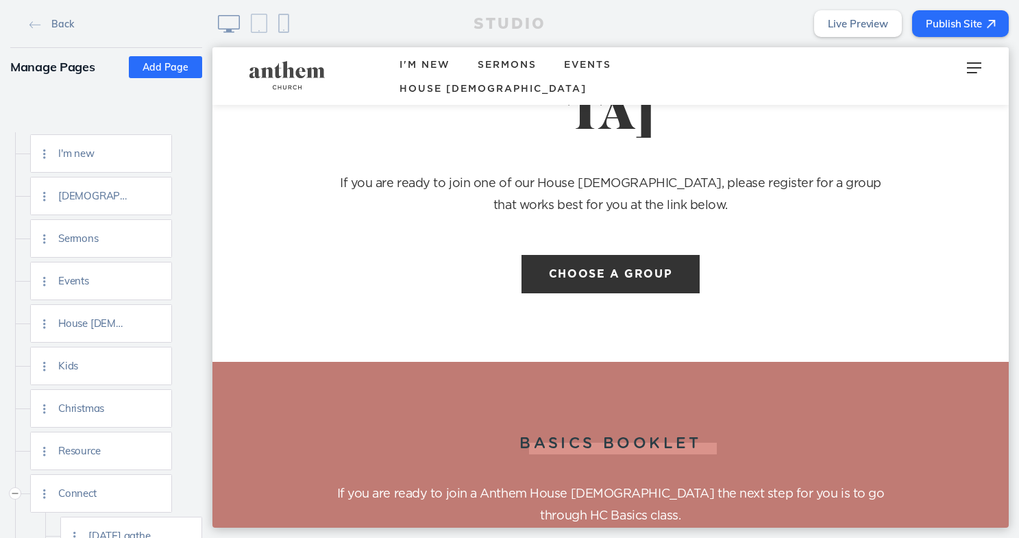
scroll to position [48, 0]
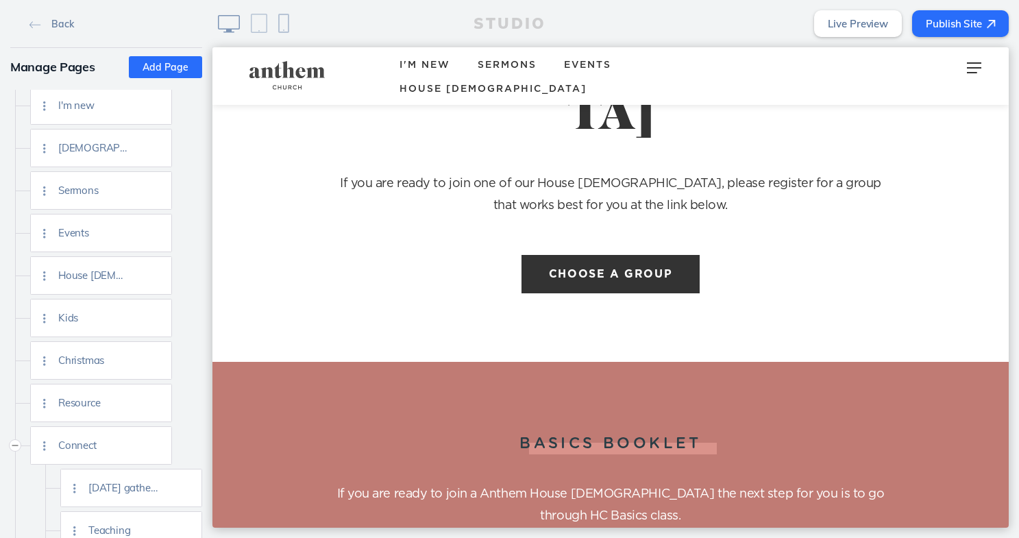
click at [976, 11] on button "Publish Site" at bounding box center [960, 23] width 97 height 27
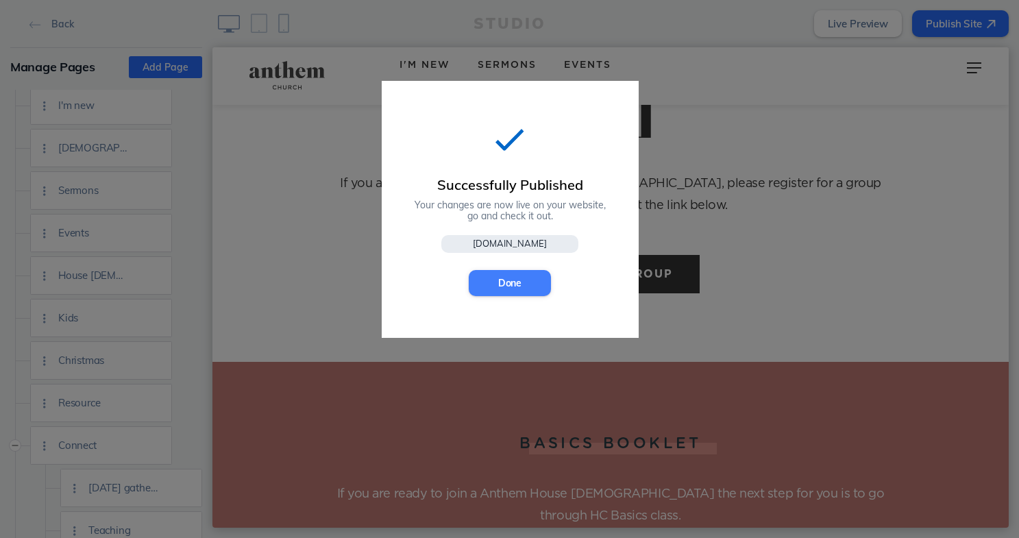
click at [507, 282] on button "Done" at bounding box center [510, 283] width 82 height 26
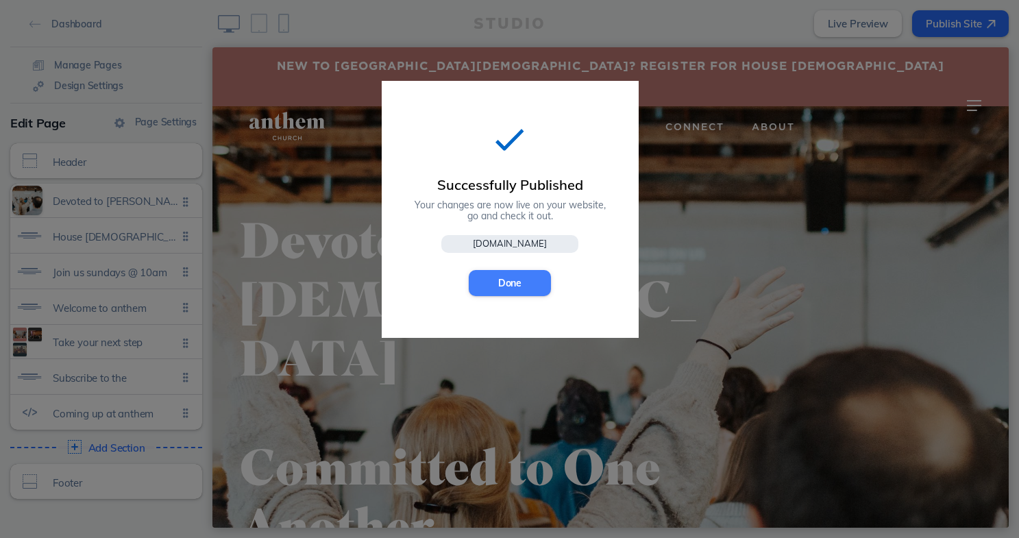
click at [498, 277] on button "Done" at bounding box center [510, 283] width 82 height 26
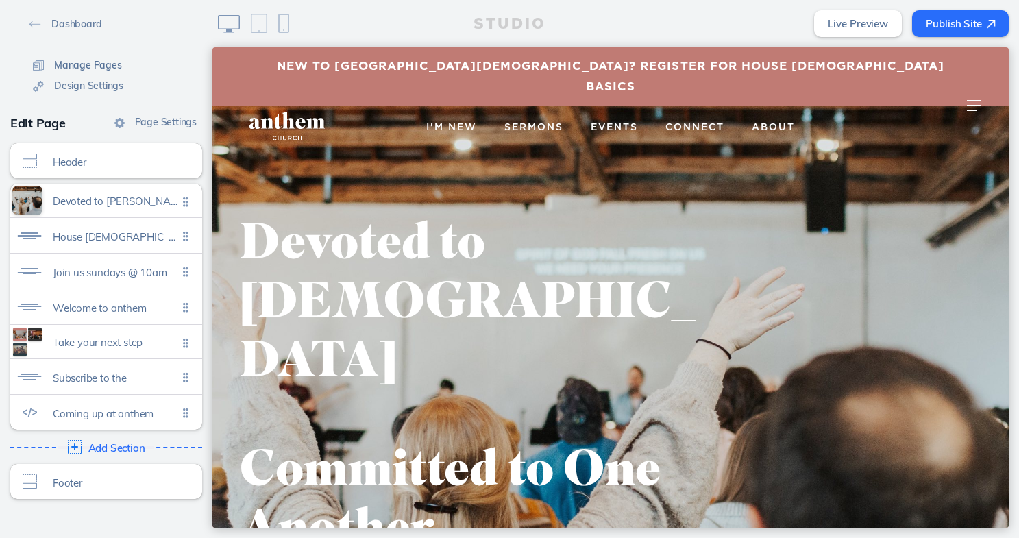
click at [77, 69] on span "Manage Pages" at bounding box center [88, 65] width 68 height 12
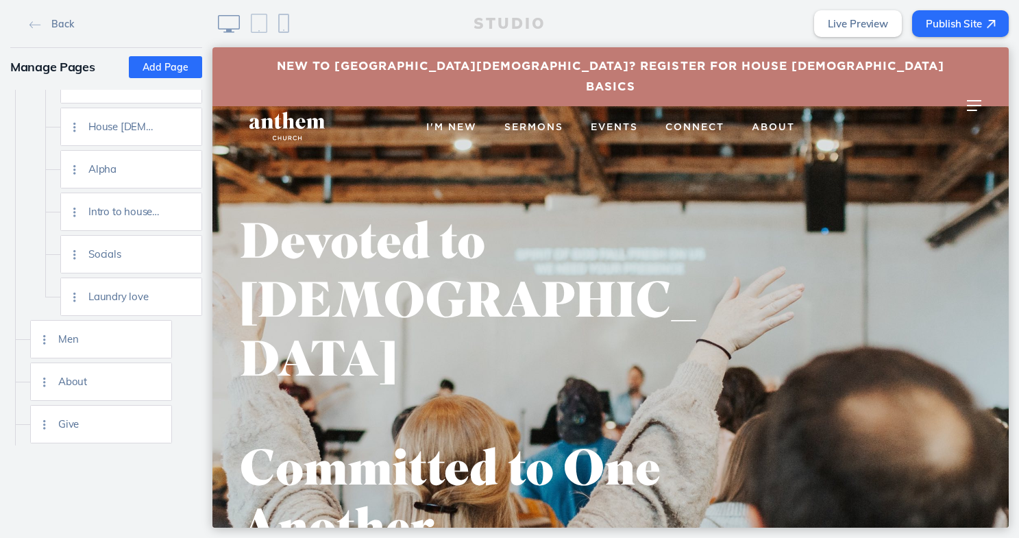
scroll to position [460, 0]
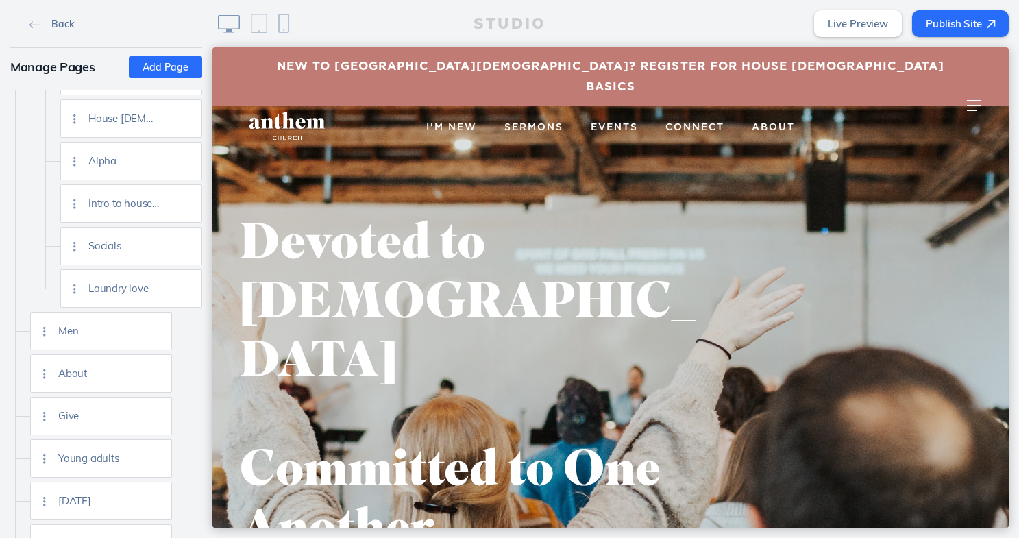
click at [66, 17] on link "Back" at bounding box center [51, 23] width 55 height 21
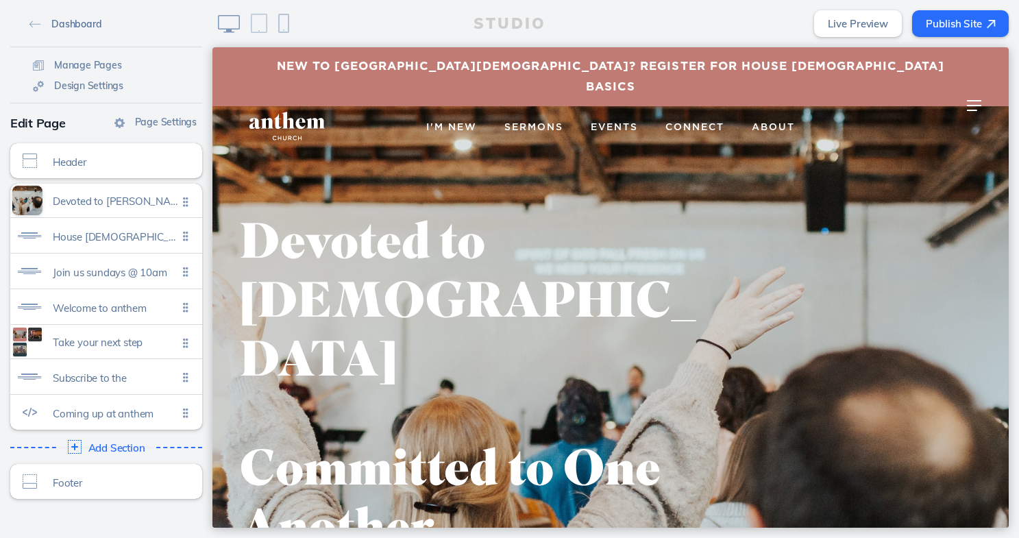
click at [69, 15] on link "Dashboard" at bounding box center [65, 23] width 83 height 21
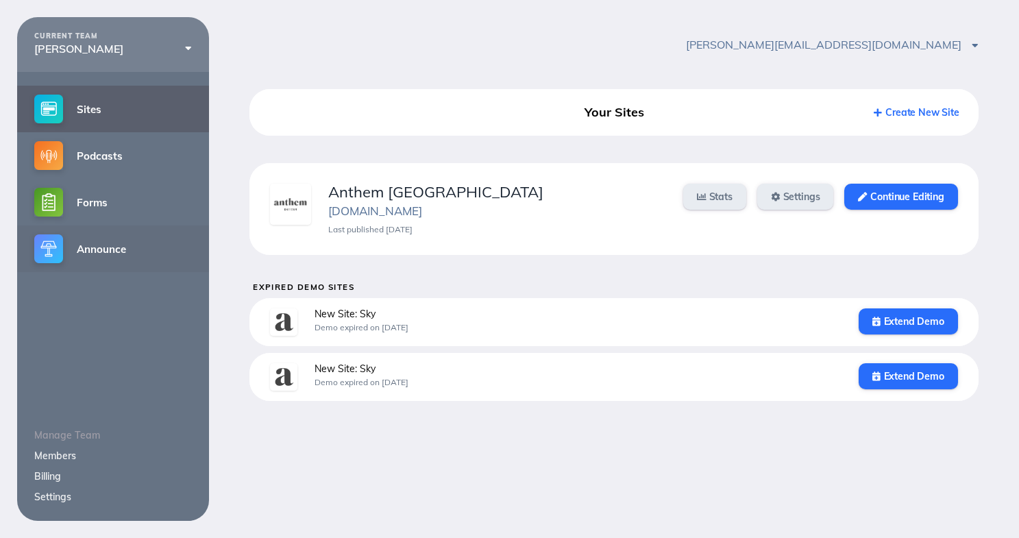
click at [126, 254] on link "Announce" at bounding box center [113, 249] width 192 height 47
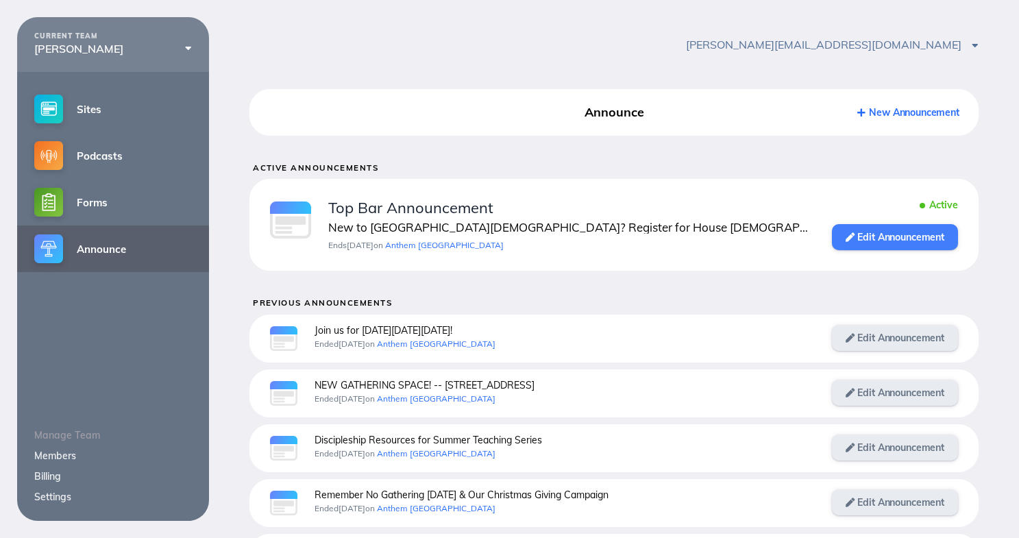
click at [911, 226] on link "Edit Announcement" at bounding box center [895, 237] width 126 height 26
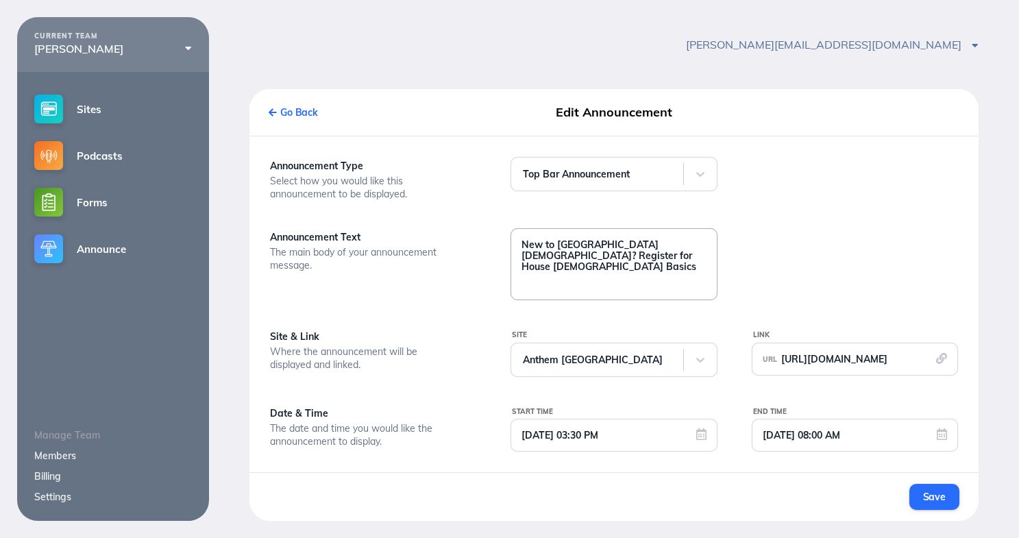
drag, startPoint x: 648, startPoint y: 254, endPoint x: 518, endPoint y: 246, distance: 129.8
click at [518, 246] on textarea "New to [GEOGRAPHIC_DATA][DEMOGRAPHIC_DATA]? Register for House [DEMOGRAPHIC_DAT…" at bounding box center [613, 263] width 205 height 69
click at [544, 245] on textarea "Join a House [DEMOGRAPHIC_DATA]!" at bounding box center [613, 263] width 205 height 69
type textarea "Join one of our midweek House [DEMOGRAPHIC_DATA]!"
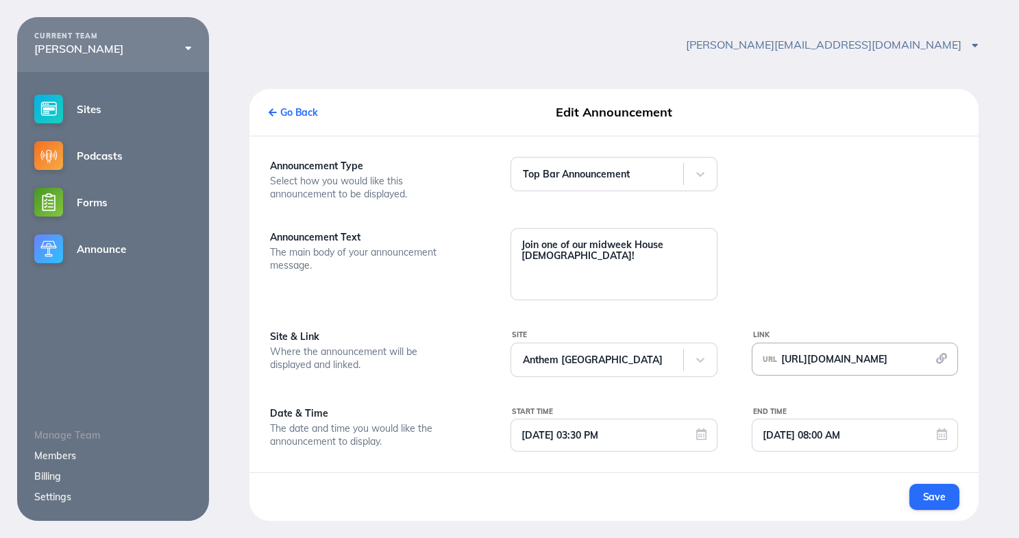
click at [798, 365] on span "[URL][DOMAIN_NAME]" at bounding box center [834, 359] width 106 height 12
click at [843, 415] on input "[URL][DOMAIN_NAME]" at bounding box center [855, 421] width 193 height 33
click at [845, 420] on input "[URL][DOMAIN_NAME]" at bounding box center [855, 421] width 193 height 33
click at [863, 360] on button "Types" at bounding box center [855, 358] width 206 height 31
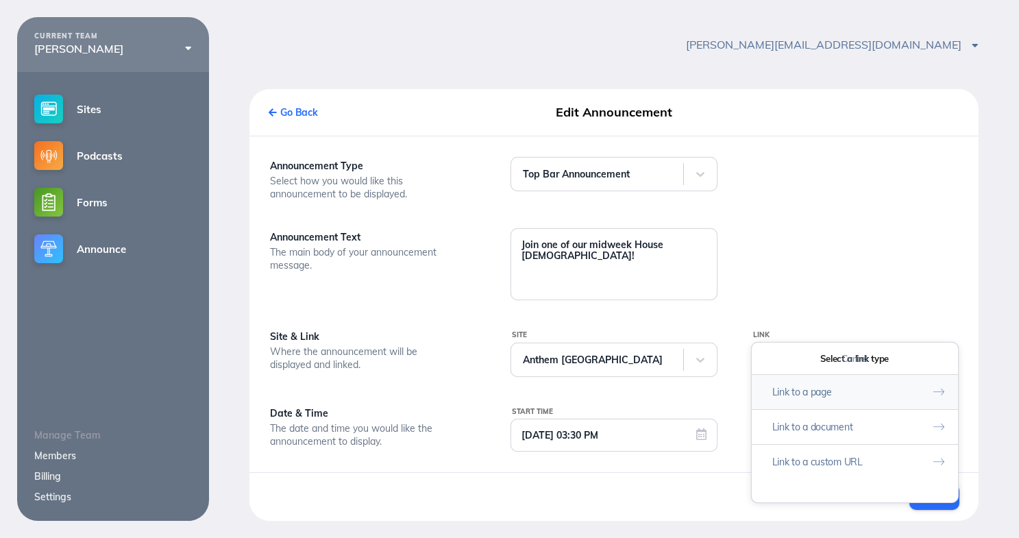
click at [840, 395] on button "Link to a page" at bounding box center [855, 391] width 206 height 35
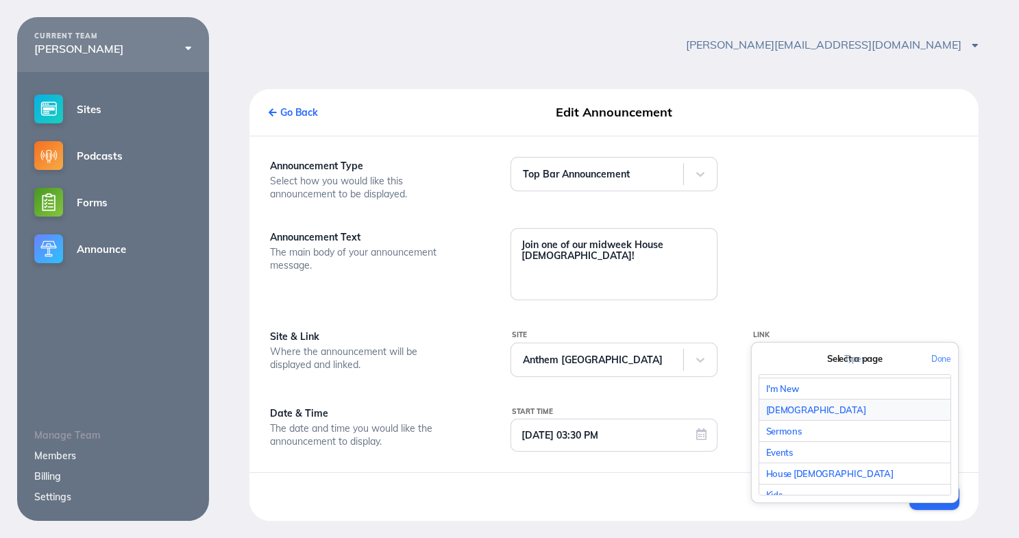
scroll to position [19, 0]
click at [796, 470] on link "House [DEMOGRAPHIC_DATA]" at bounding box center [854, 472] width 191 height 21
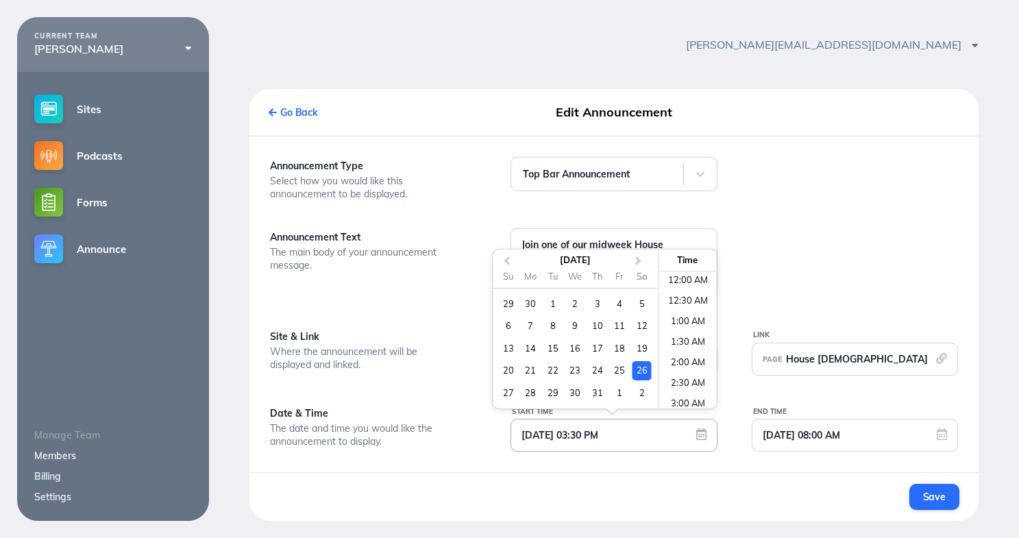
click at [700, 439] on input "[DATE] 03:30 PM" at bounding box center [613, 435] width 205 height 32
click at [638, 262] on span "Next Month" at bounding box center [638, 262] width 0 height 16
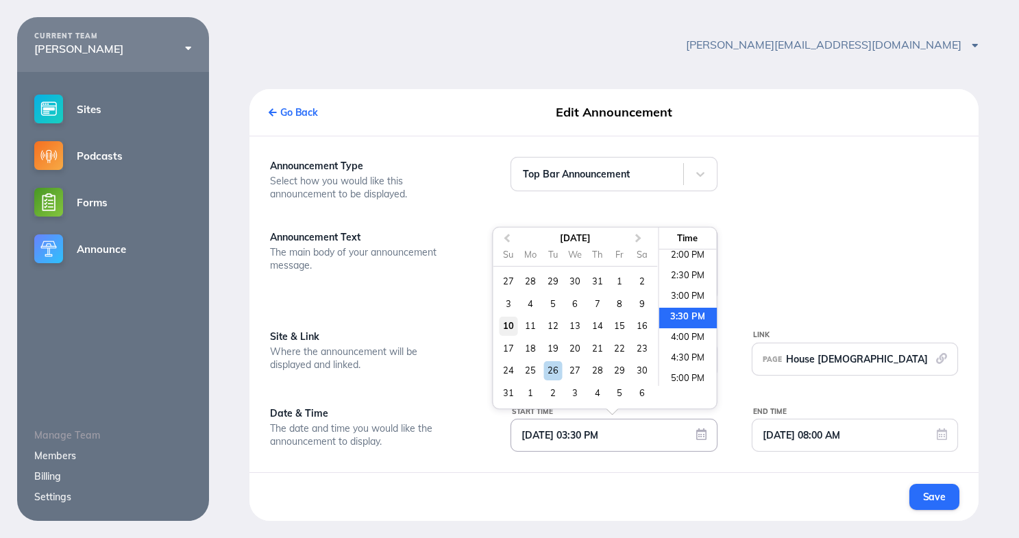
click at [504, 324] on div "10" at bounding box center [508, 326] width 19 height 19
click at [686, 291] on li "12:00 PM" at bounding box center [688, 298] width 58 height 21
type input "[DATE] 12:00 PM"
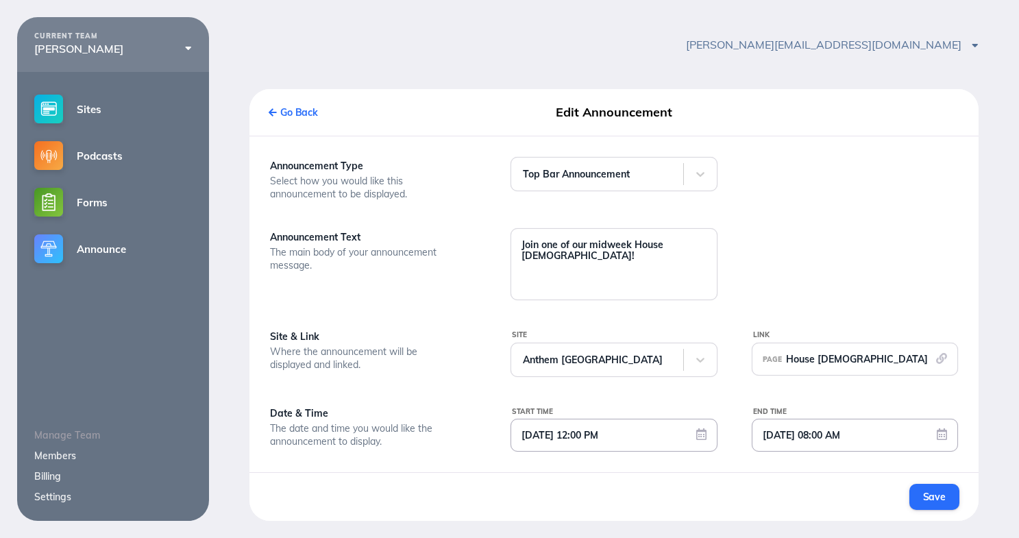
click at [820, 437] on input "[DATE] 08:00 AM" at bounding box center [855, 435] width 205 height 32
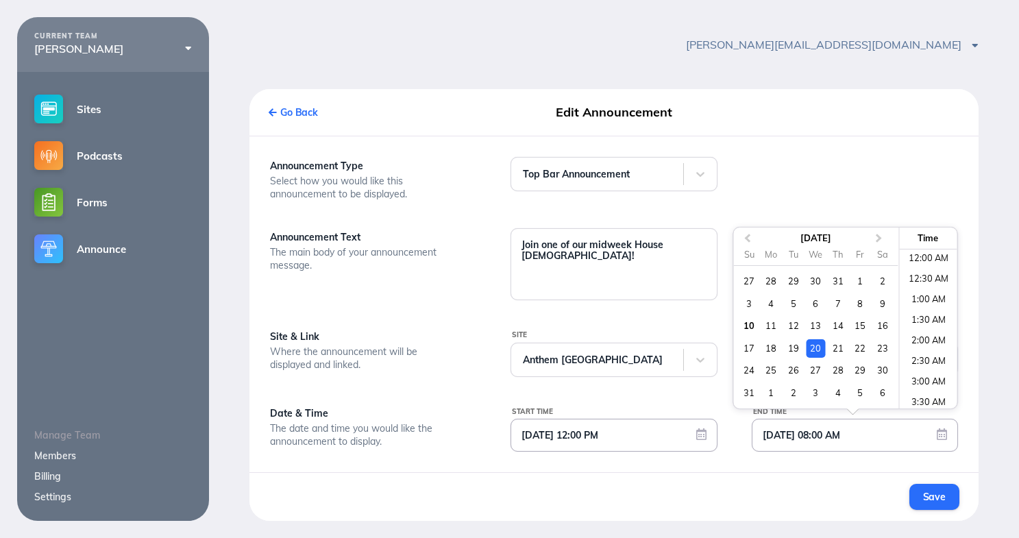
scroll to position [260, 0]
click at [755, 346] on div "17" at bounding box center [749, 348] width 19 height 19
click at [770, 349] on div "18" at bounding box center [771, 348] width 19 height 19
click at [928, 267] on li "6:30 AM" at bounding box center [928, 267] width 58 height 21
type input "[DATE] 06:30 AM"
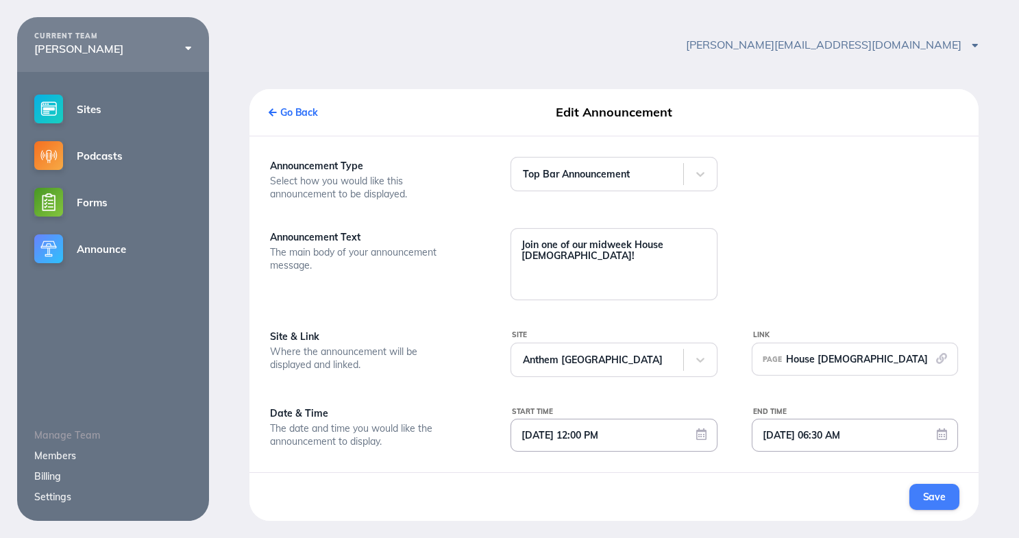
click at [942, 490] on button "Save" at bounding box center [935, 497] width 50 height 26
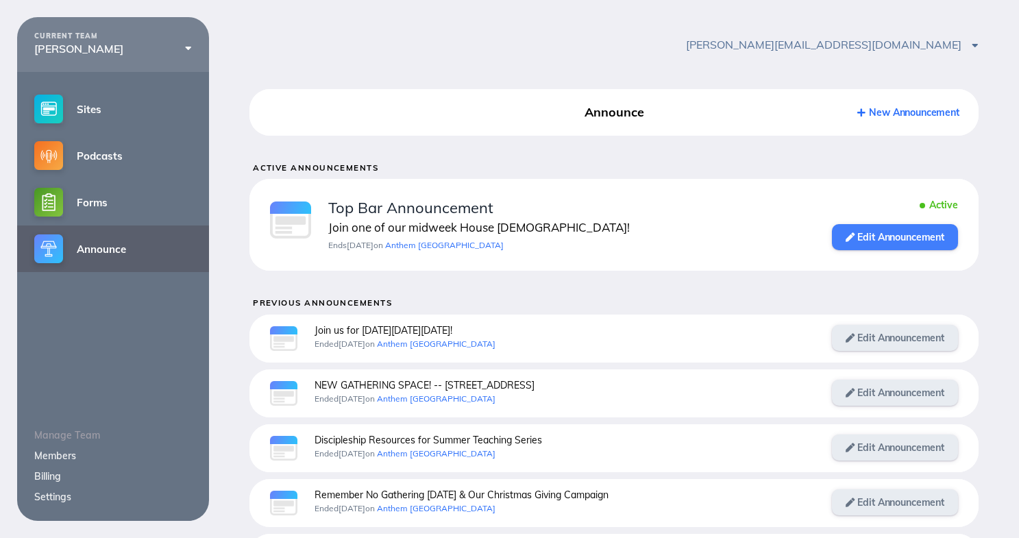
click at [901, 236] on link "Edit Announcement" at bounding box center [895, 237] width 126 height 26
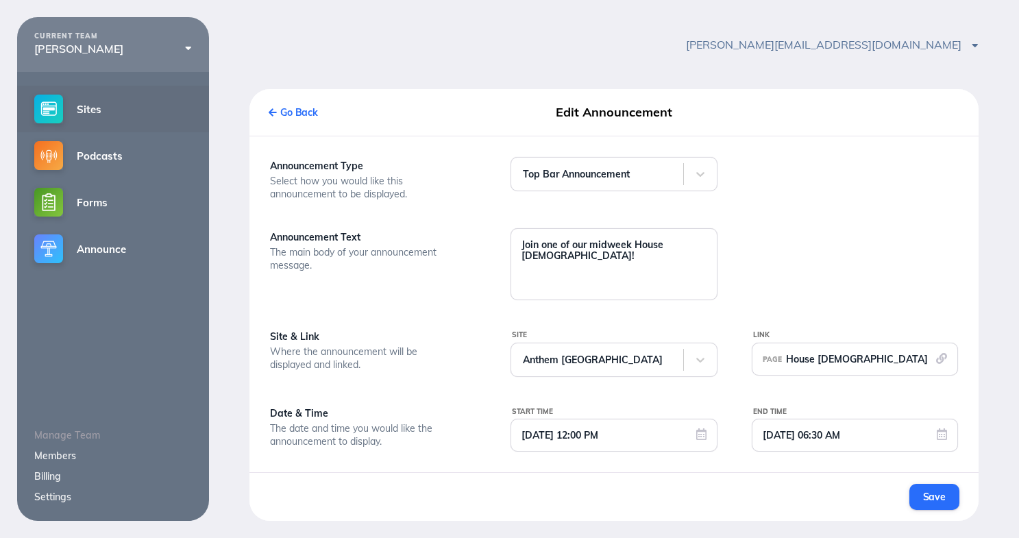
click at [97, 111] on link "Sites" at bounding box center [113, 109] width 192 height 47
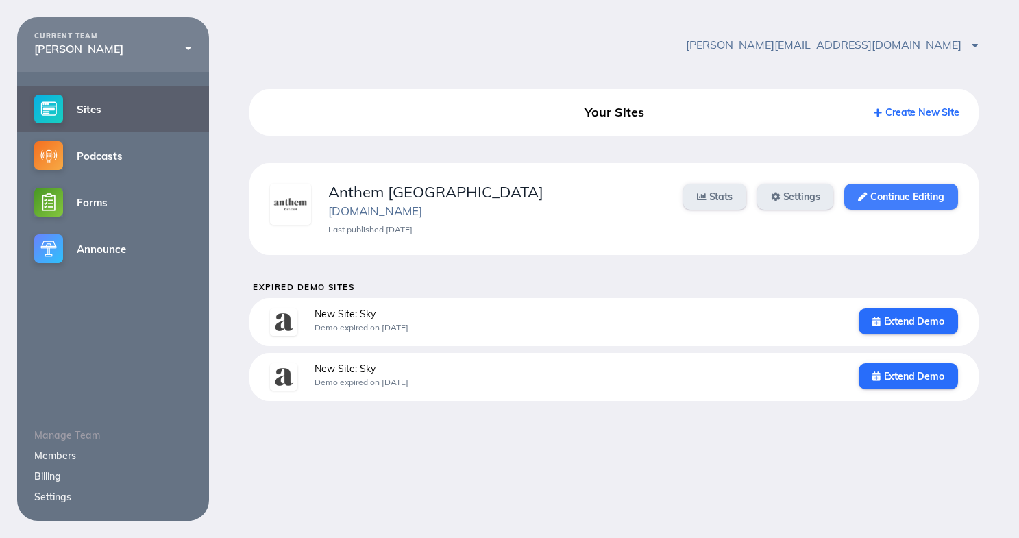
click at [888, 193] on link "Continue Editing" at bounding box center [900, 197] width 113 height 26
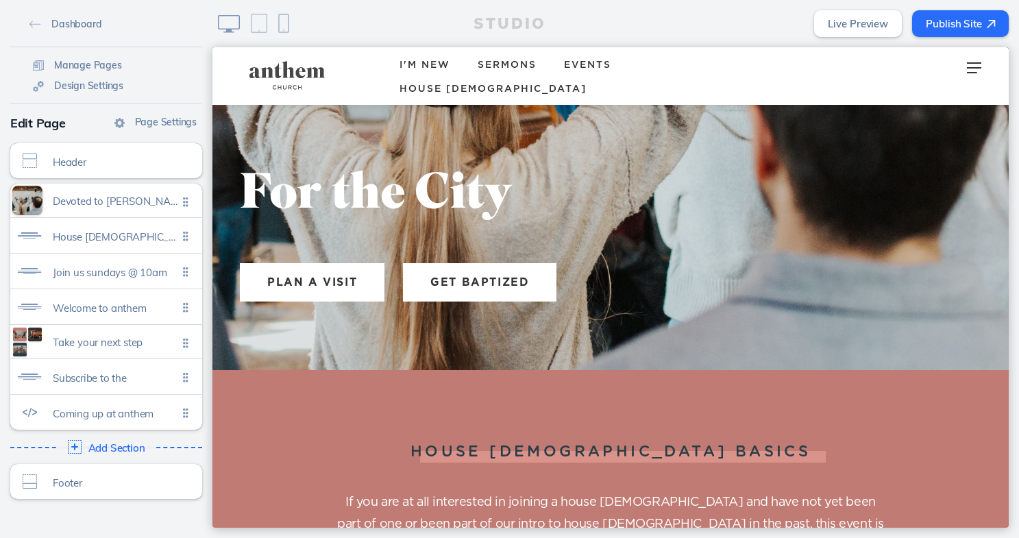
scroll to position [432, 0]
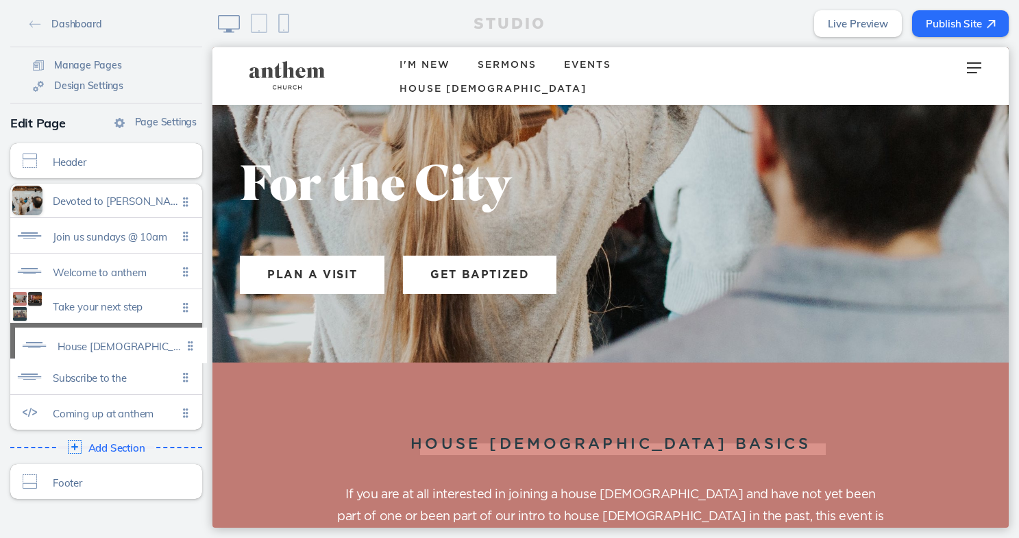
drag, startPoint x: 188, startPoint y: 241, endPoint x: 193, endPoint y: 351, distance: 110.5
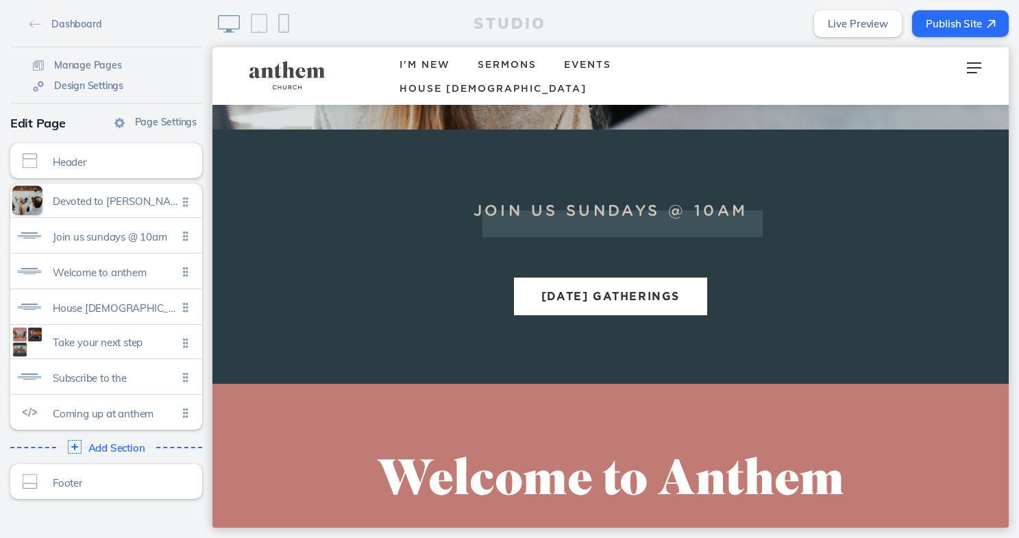
scroll to position [559, 0]
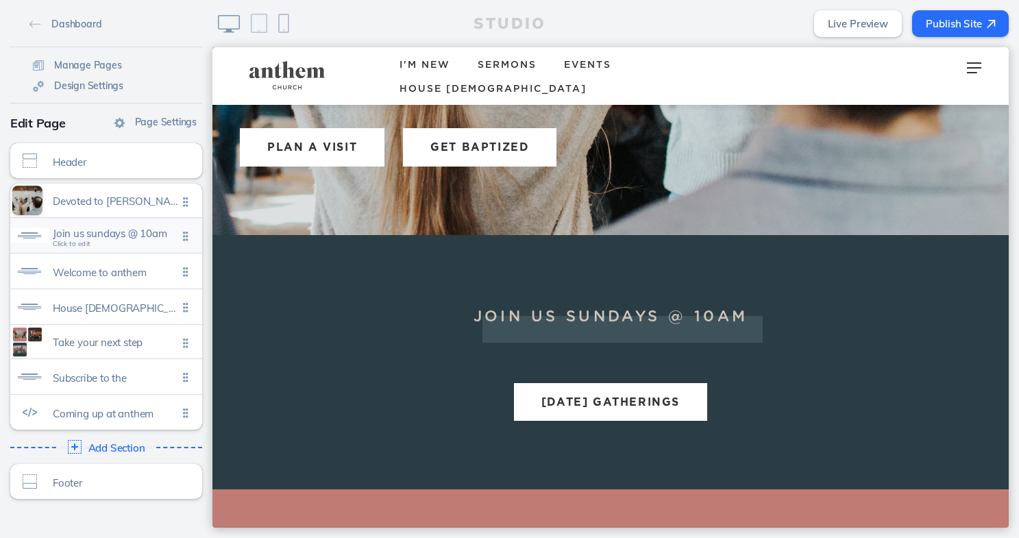
click at [97, 239] on span "Join us sundays @ 10am" at bounding box center [115, 234] width 125 height 12
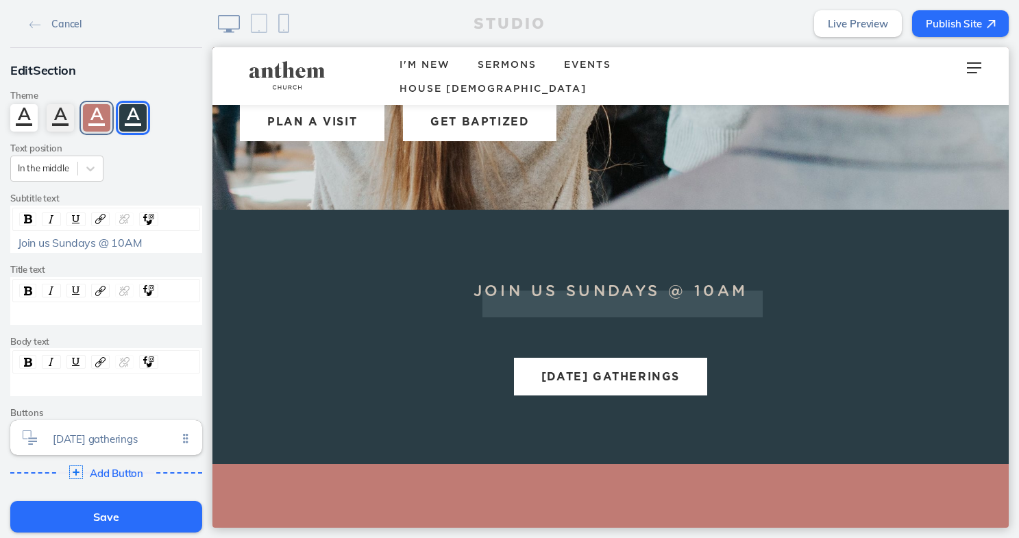
scroll to position [585, 0]
click at [88, 113] on div "A" at bounding box center [96, 117] width 27 height 27
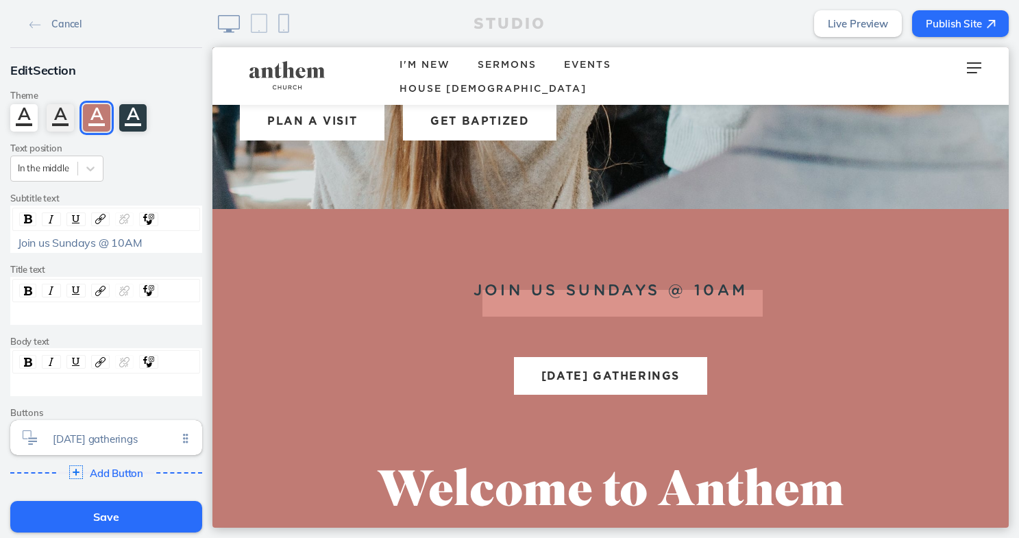
click at [77, 514] on button "Save" at bounding box center [106, 517] width 192 height 32
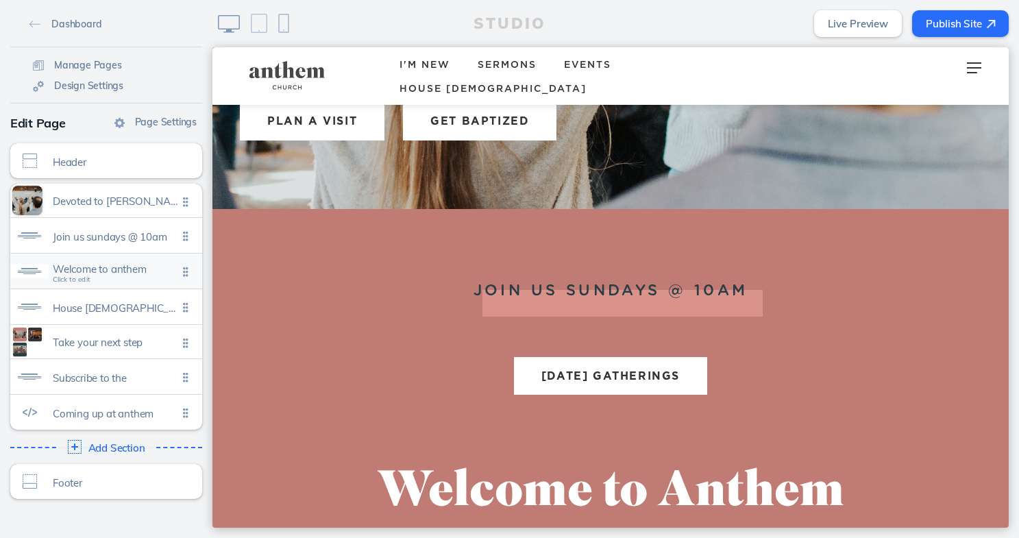
click at [75, 269] on span "Welcome to anthem" at bounding box center [115, 269] width 125 height 12
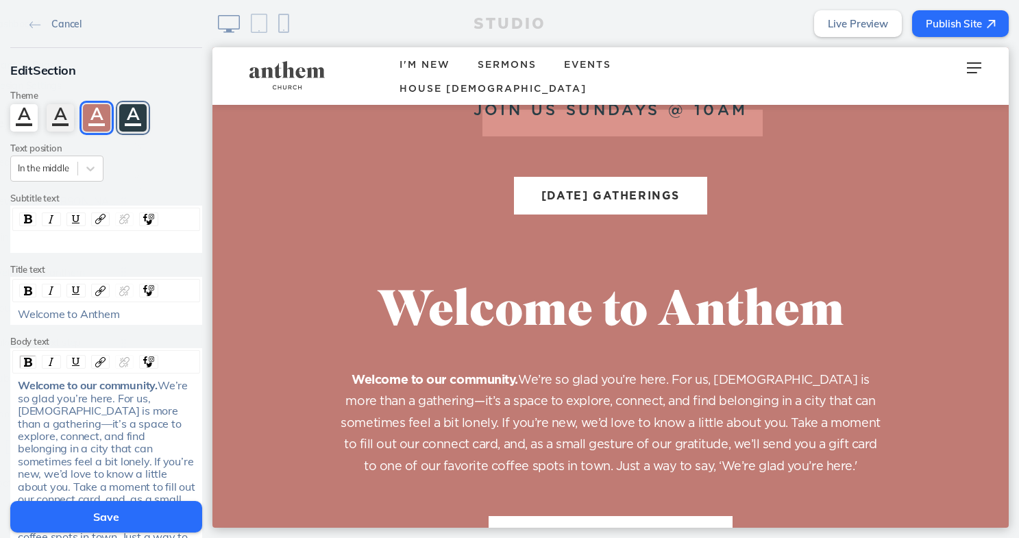
scroll to position [771, 0]
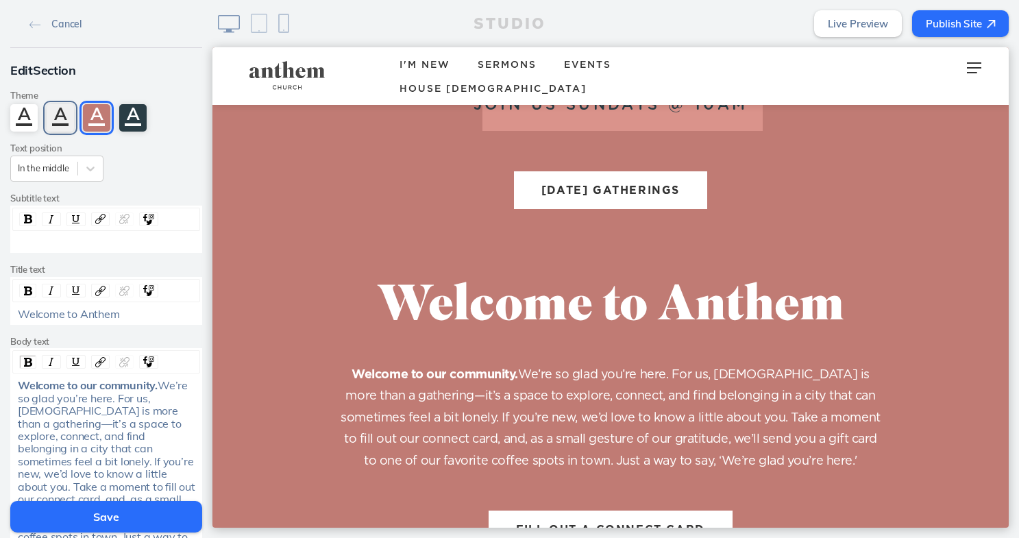
click at [63, 112] on div "A" at bounding box center [60, 117] width 27 height 27
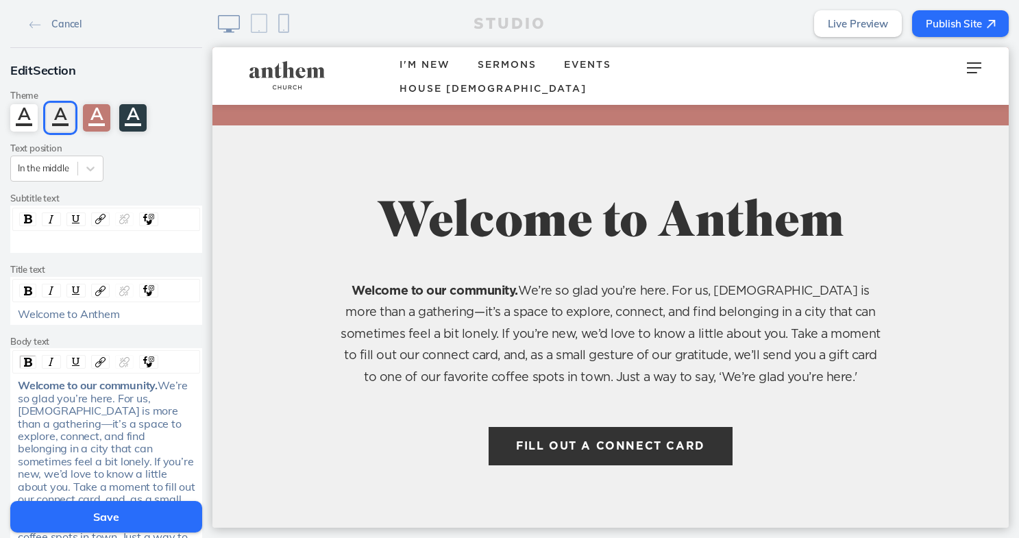
scroll to position [939, 0]
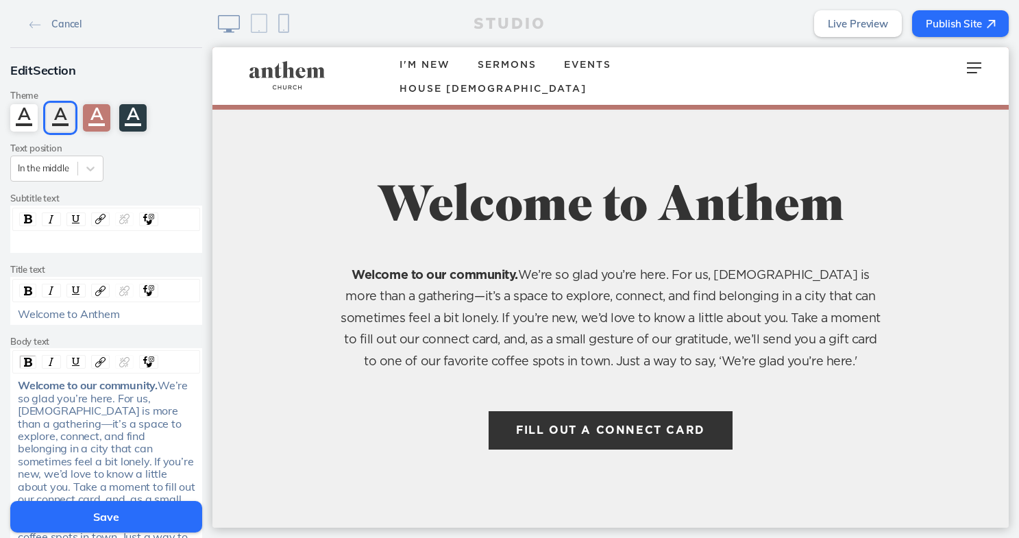
click at [119, 515] on button "Save" at bounding box center [106, 517] width 192 height 32
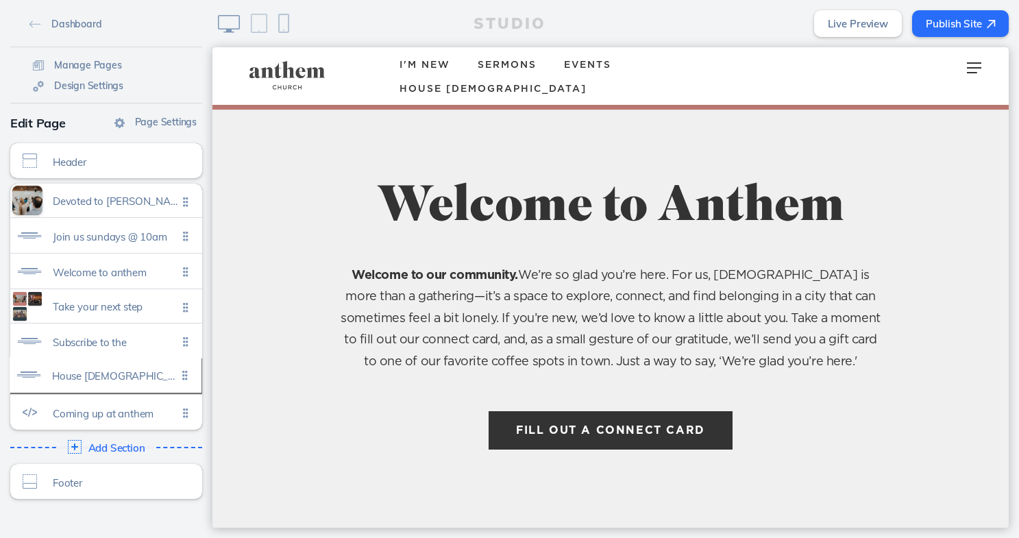
drag, startPoint x: 184, startPoint y: 304, endPoint x: 184, endPoint y: 373, distance: 68.5
click at [77, 303] on span "Take your next step" at bounding box center [115, 303] width 125 height 12
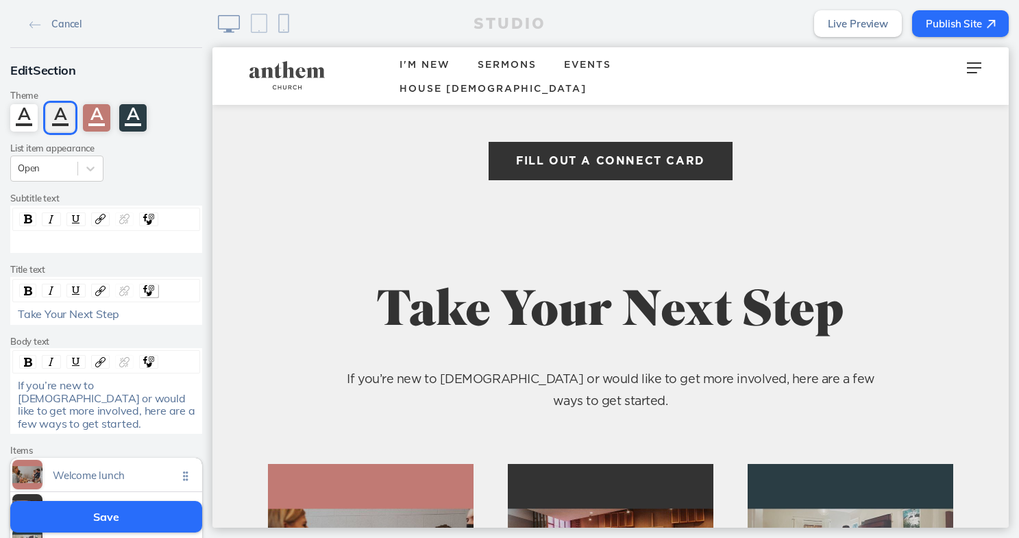
scroll to position [1211, 0]
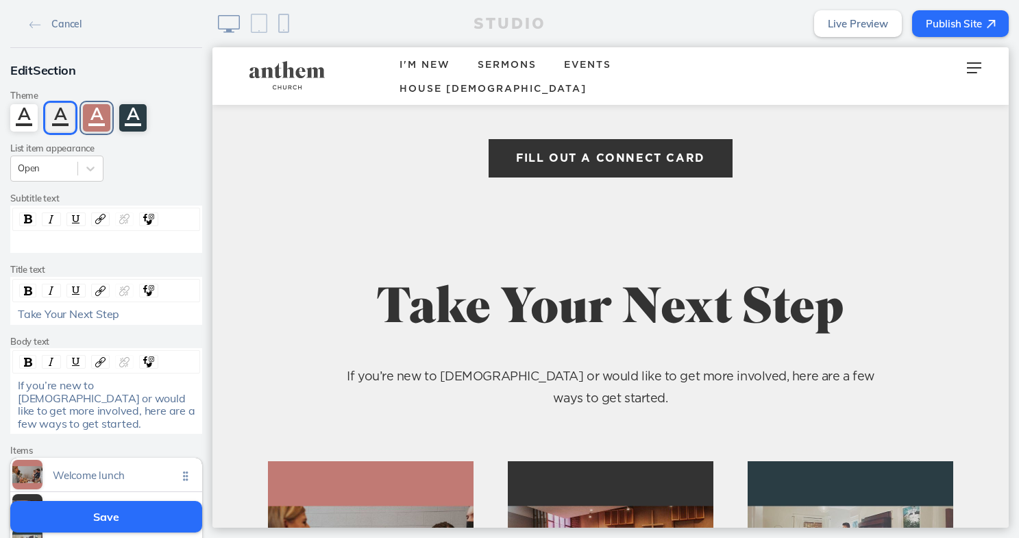
click at [95, 111] on div "A" at bounding box center [96, 117] width 27 height 27
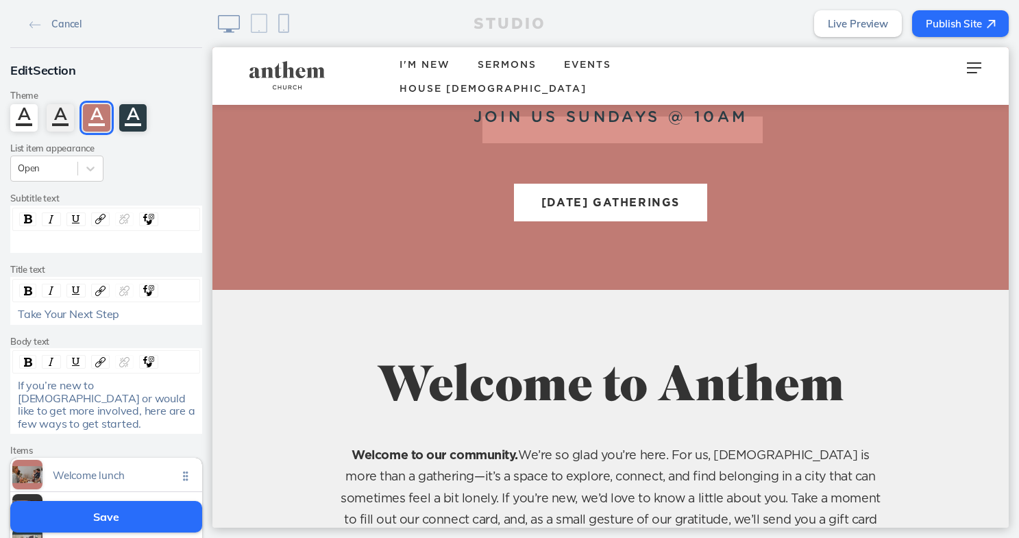
scroll to position [786, 0]
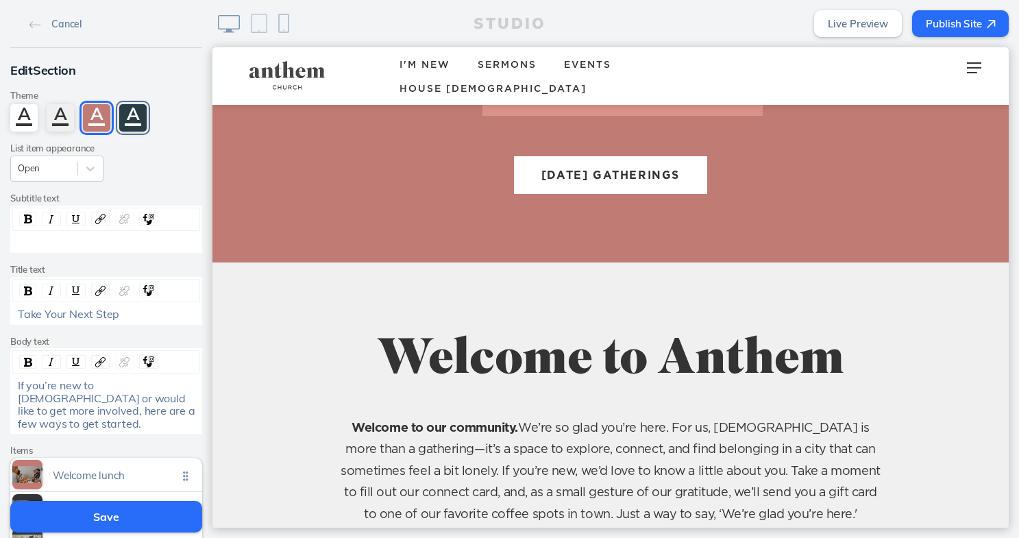
click at [135, 119] on div "A" at bounding box center [132, 117] width 27 height 27
click at [98, 513] on button "Save" at bounding box center [106, 517] width 192 height 32
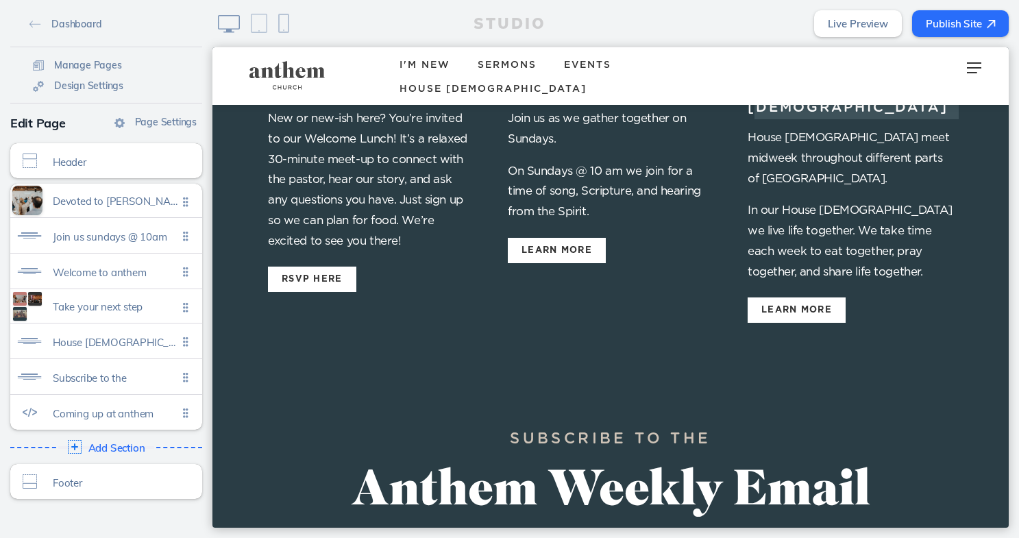
scroll to position [1912, 0]
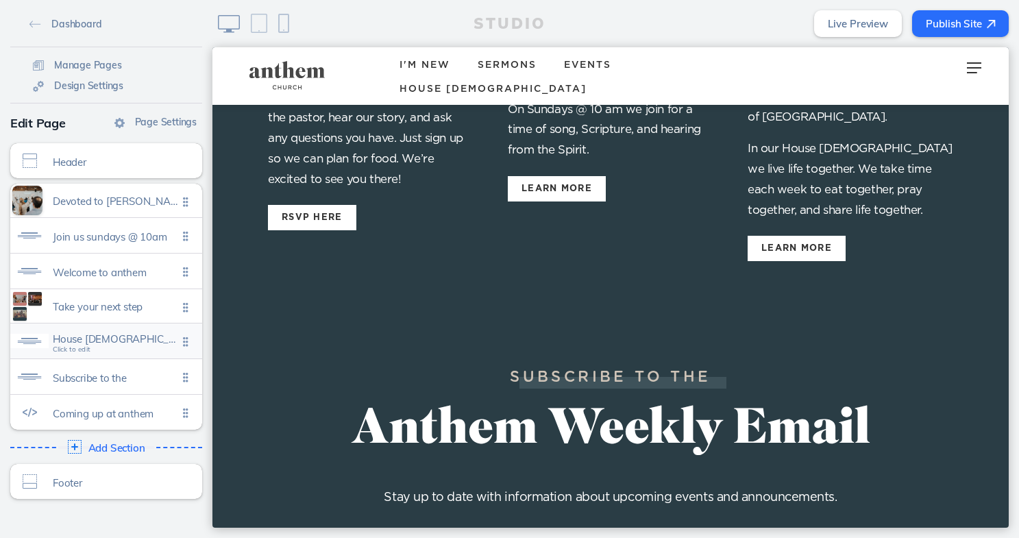
click at [88, 342] on span "House church basics" at bounding box center [115, 339] width 125 height 12
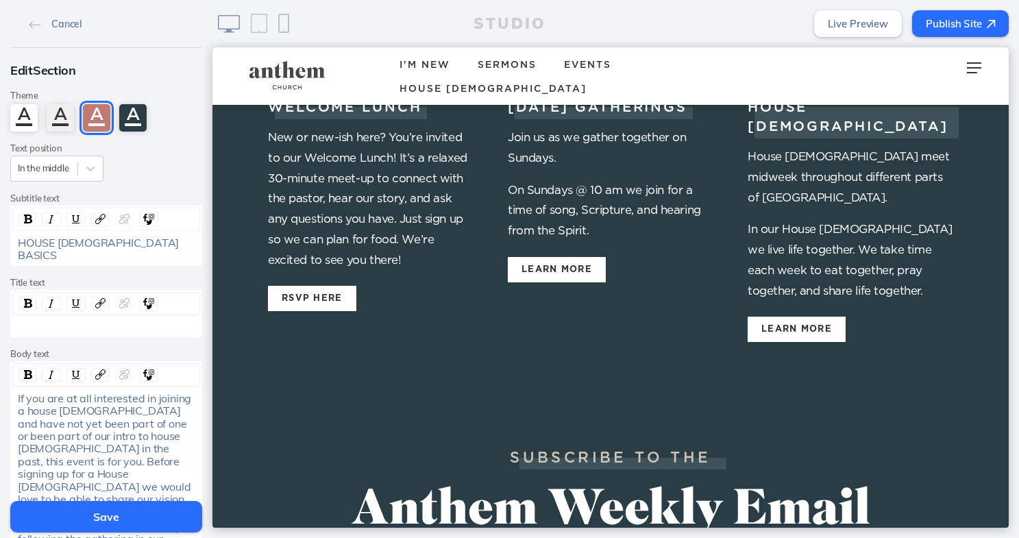
scroll to position [1825, 0]
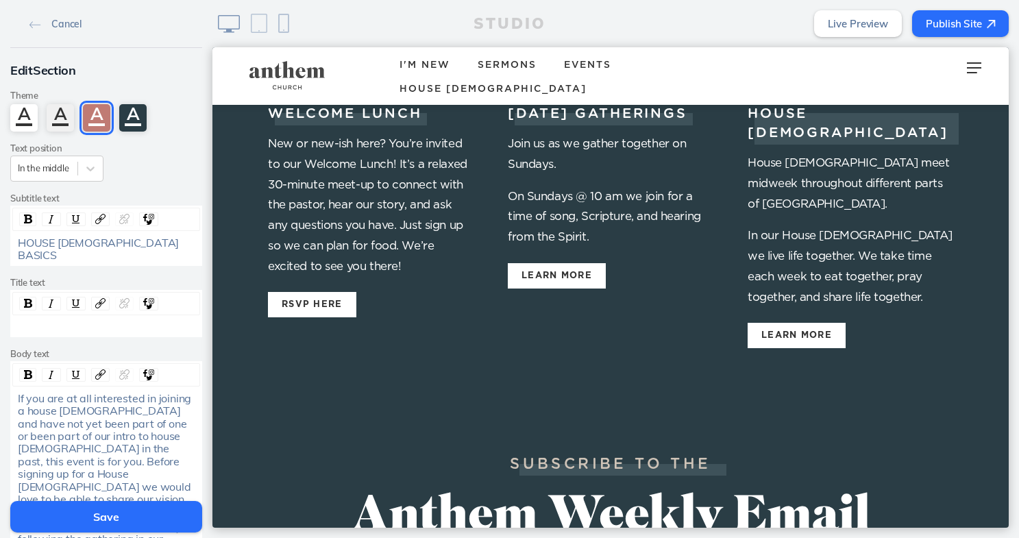
click at [113, 523] on button "Save" at bounding box center [106, 517] width 192 height 32
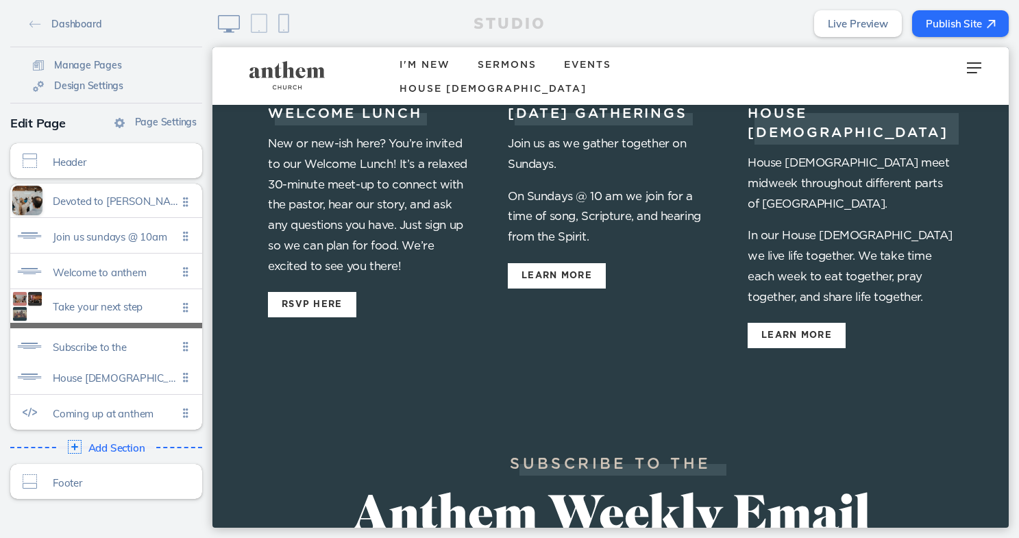
drag, startPoint x: 183, startPoint y: 374, endPoint x: 183, endPoint y: 344, distance: 30.2
click at [183, 344] on ul "Devoted to jesus committed to one another for the city Click to edit Join us su…" at bounding box center [106, 307] width 192 height 246
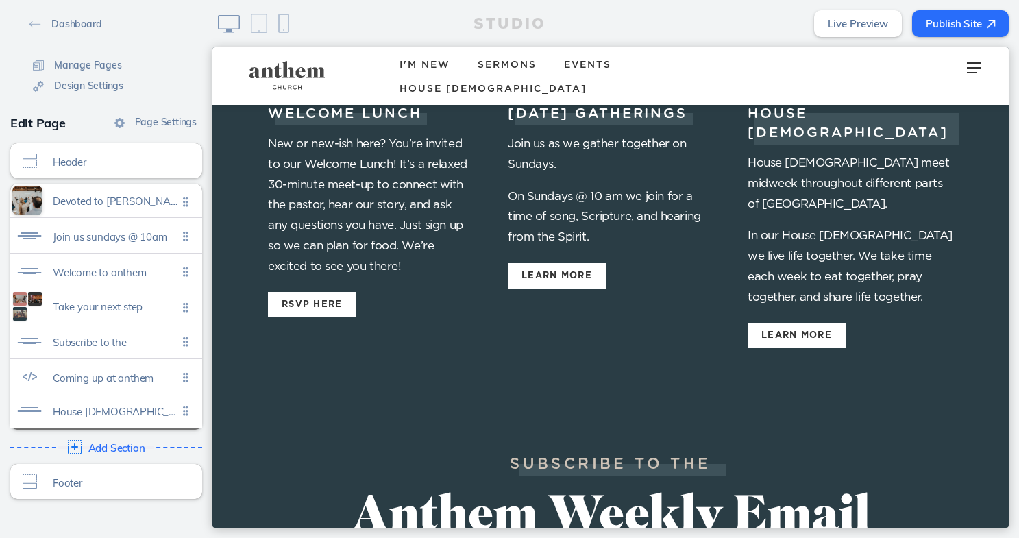
drag, startPoint x: 188, startPoint y: 381, endPoint x: 188, endPoint y: 416, distance: 35.0
click at [188, 416] on ul "Devoted to jesus committed to one another for the city Click to edit Join us su…" at bounding box center [106, 307] width 192 height 246
drag, startPoint x: 183, startPoint y: 411, endPoint x: 186, endPoint y: 374, distance: 37.8
click at [186, 374] on ul "Devoted to jesus committed to one another for the city Click to edit Join us su…" at bounding box center [106, 307] width 192 height 246
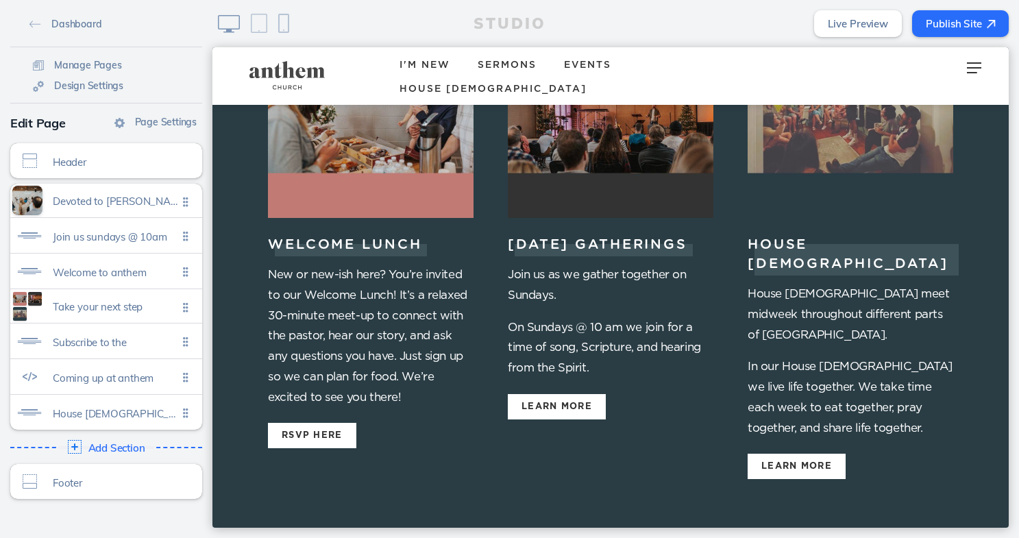
scroll to position [1579, 0]
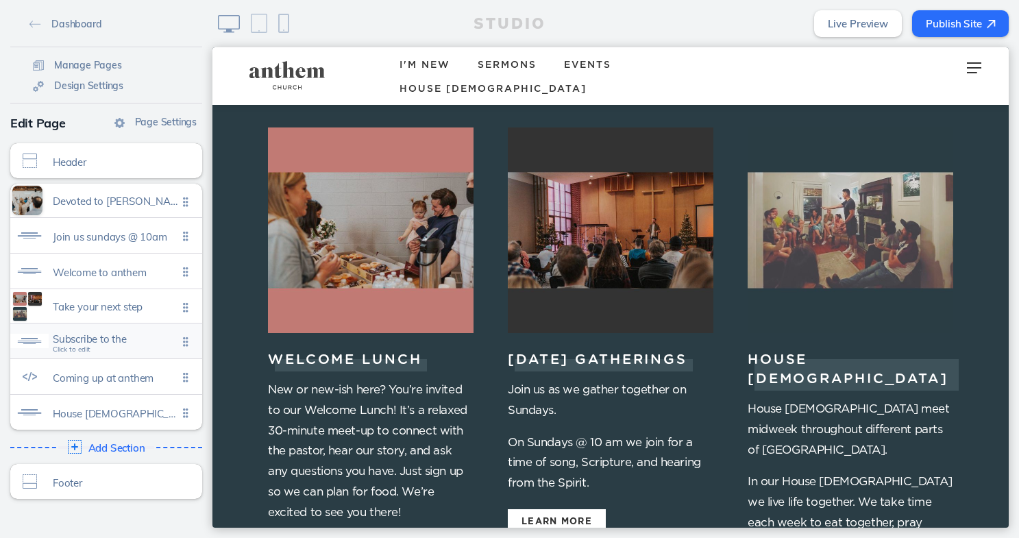
click at [90, 343] on span "Subscribe to the" at bounding box center [115, 339] width 125 height 12
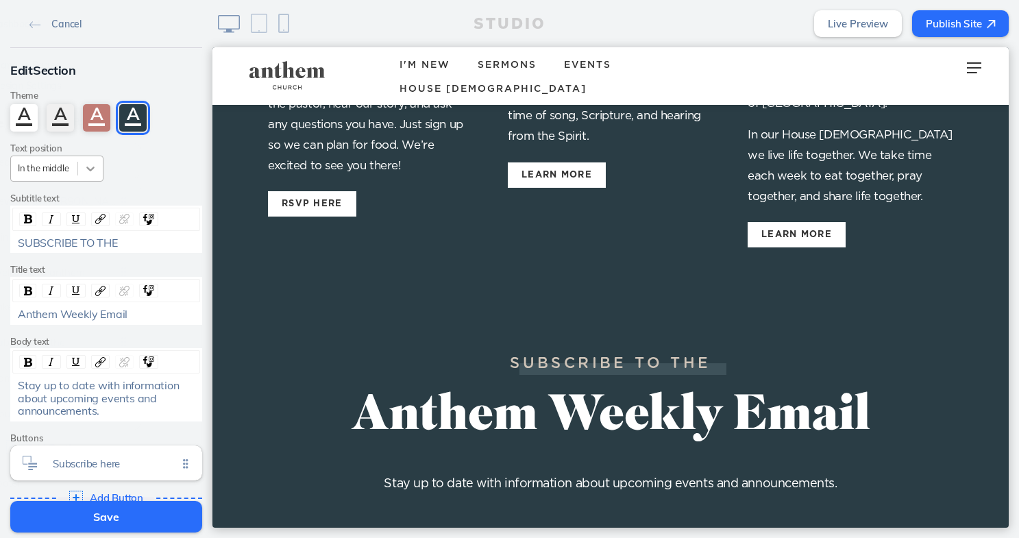
scroll to position [1938, 0]
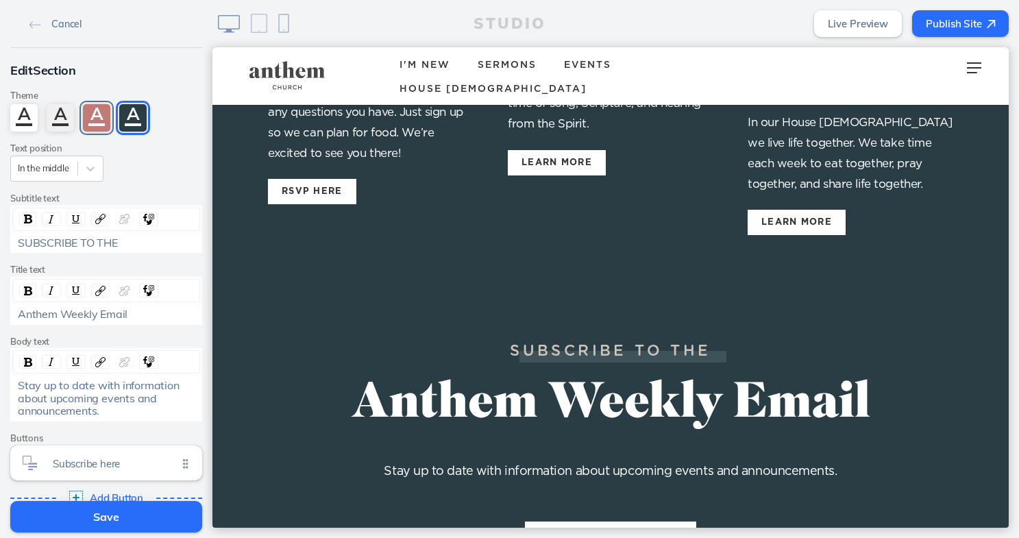
click at [97, 108] on div "A" at bounding box center [96, 117] width 27 height 27
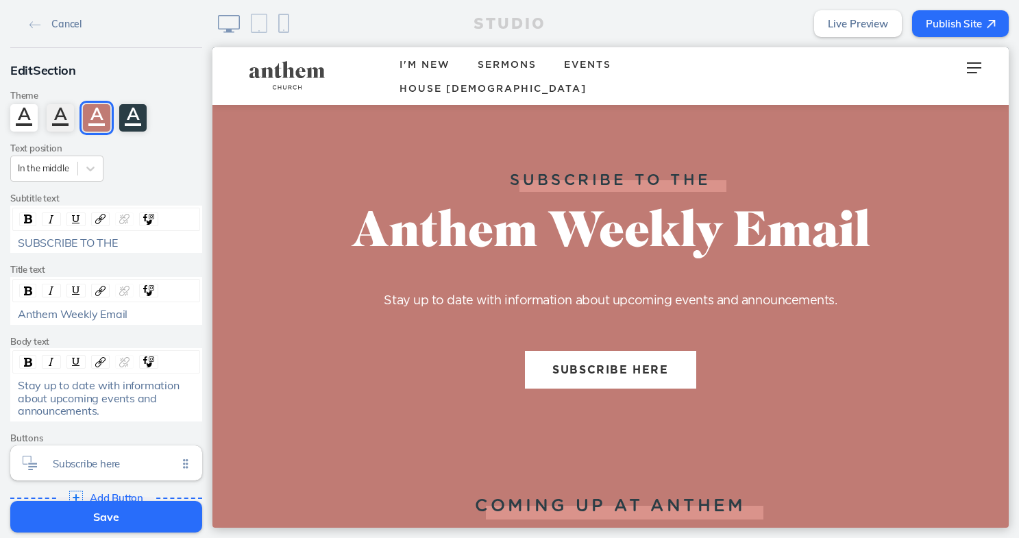
scroll to position [2142, 0]
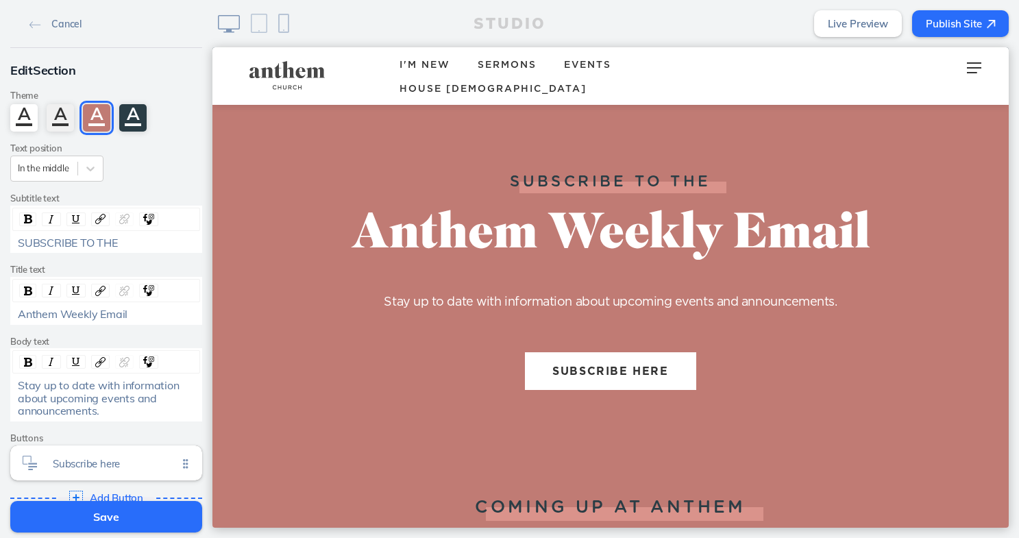
click at [99, 515] on button "Save" at bounding box center [106, 517] width 192 height 32
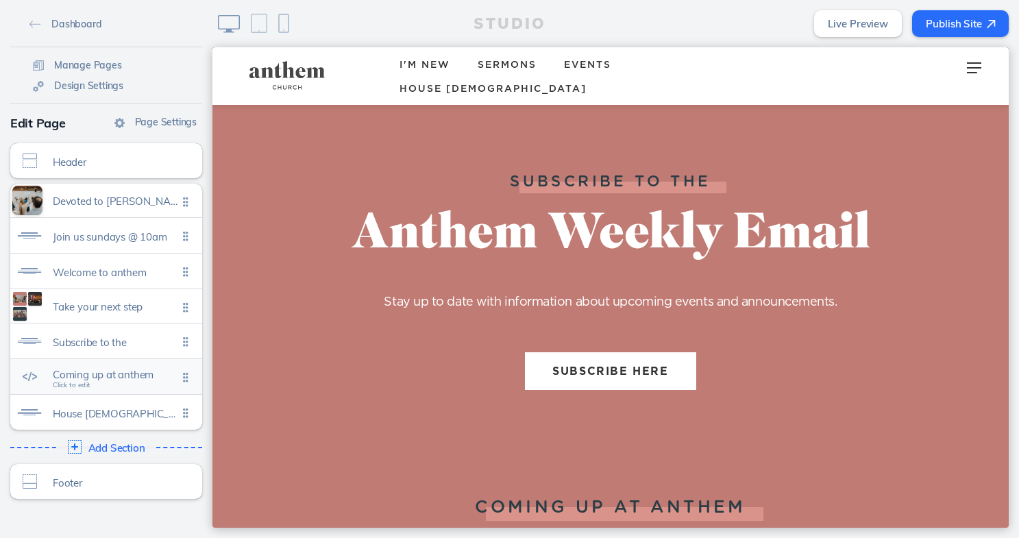
click at [103, 375] on span "Coming up at anthem" at bounding box center [115, 375] width 125 height 12
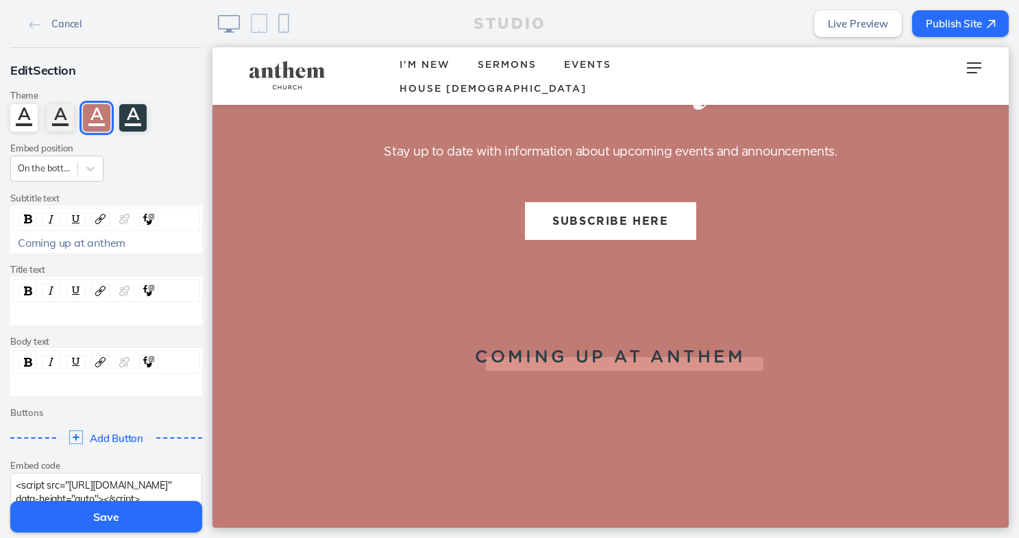
scroll to position [2296, 0]
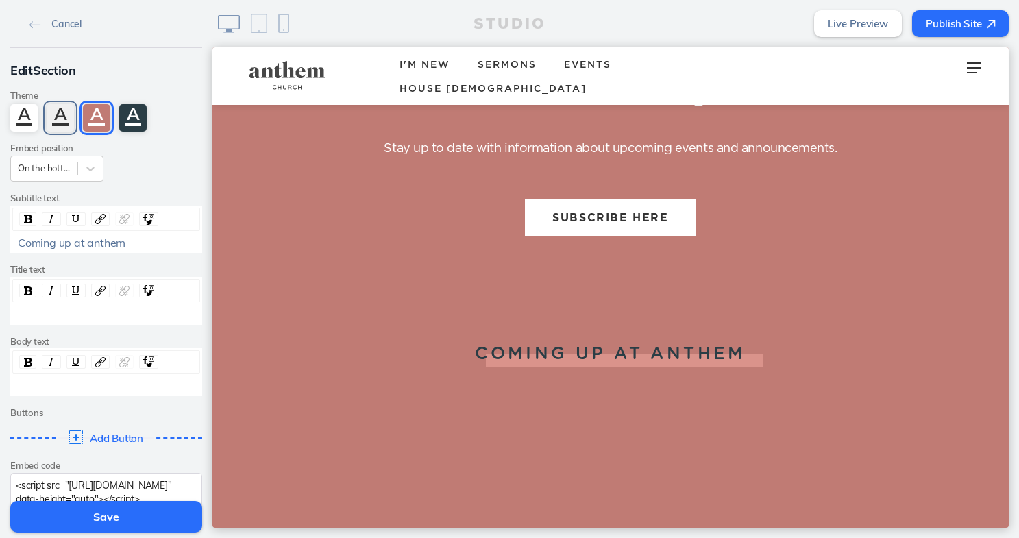
click at [61, 114] on div "A" at bounding box center [60, 117] width 27 height 27
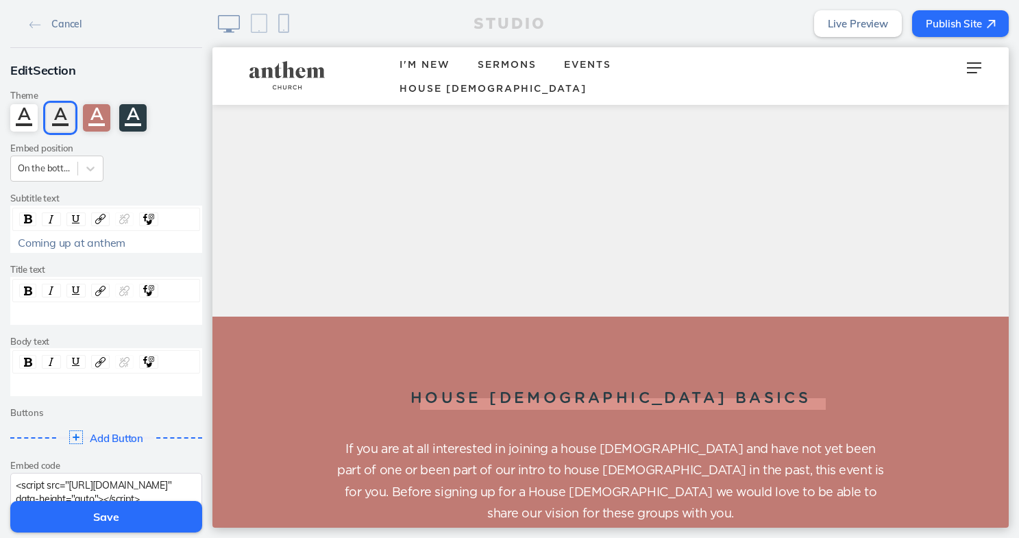
scroll to position [2971, 0]
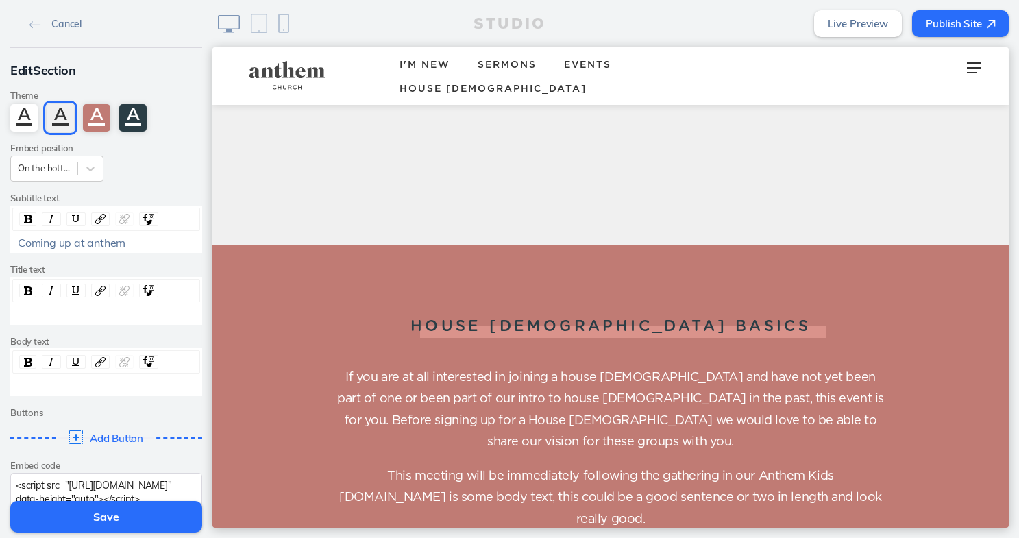
click at [120, 523] on button "Save" at bounding box center [106, 517] width 192 height 32
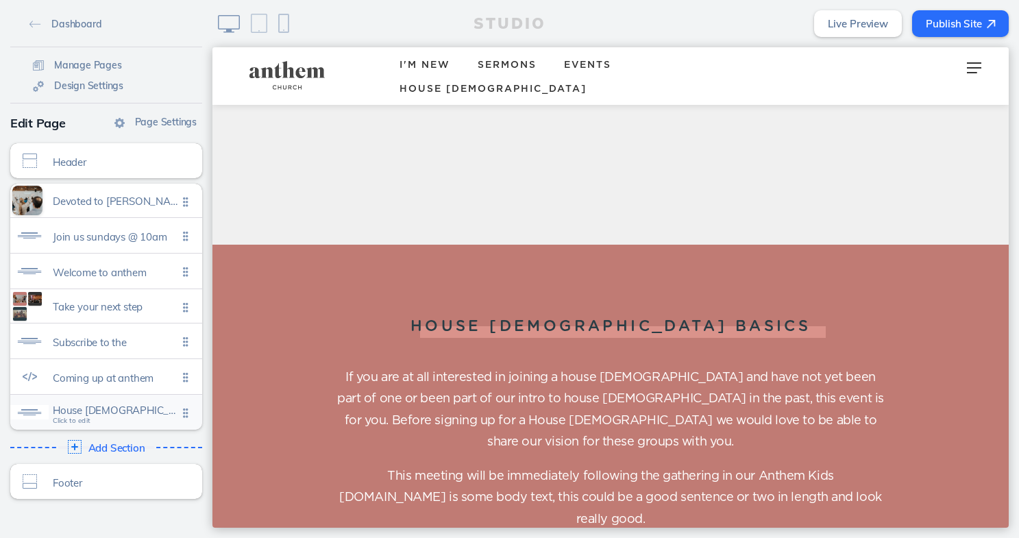
click at [107, 409] on span "House church basics" at bounding box center [115, 410] width 125 height 12
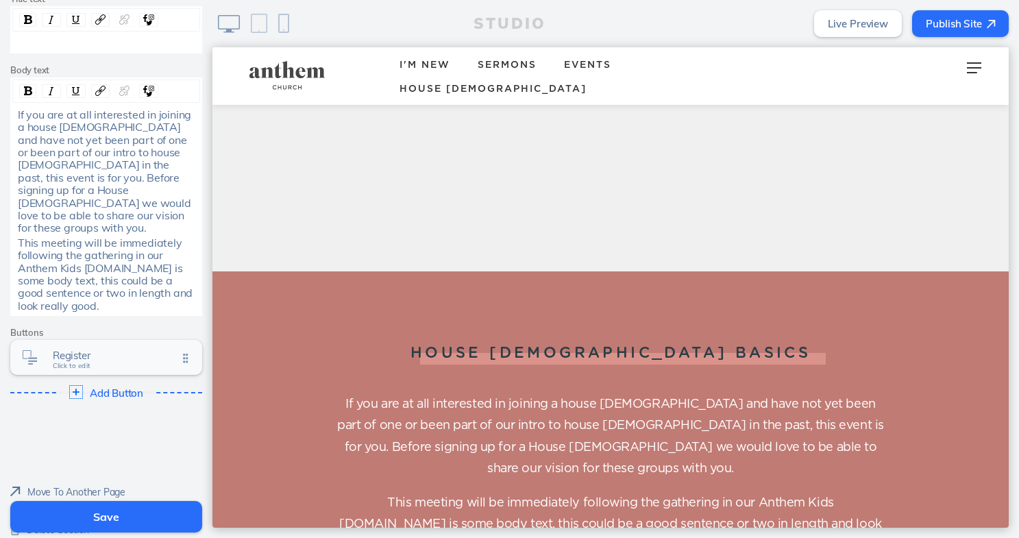
scroll to position [283, 0]
click at [101, 350] on span "Register" at bounding box center [115, 356] width 125 height 12
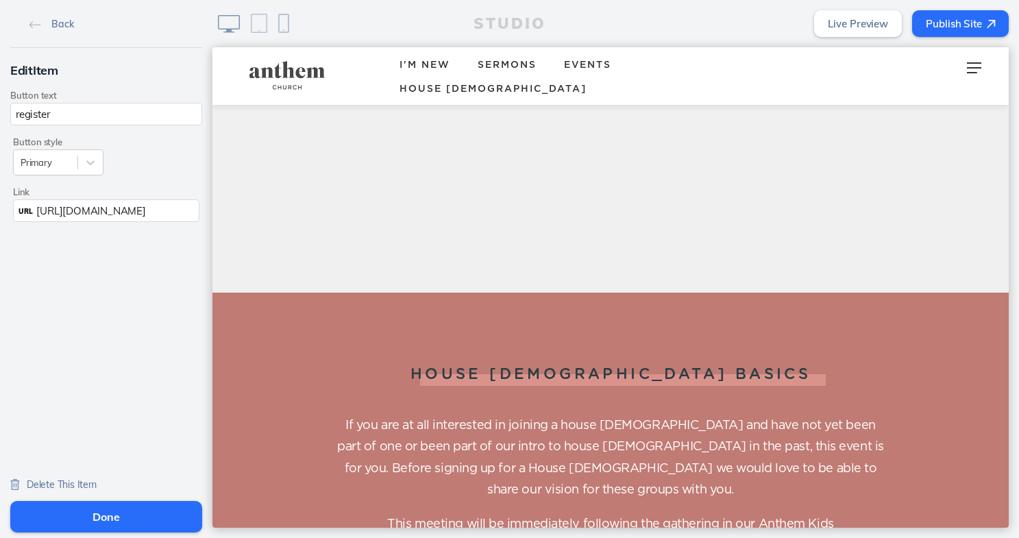
scroll to position [3058, 0]
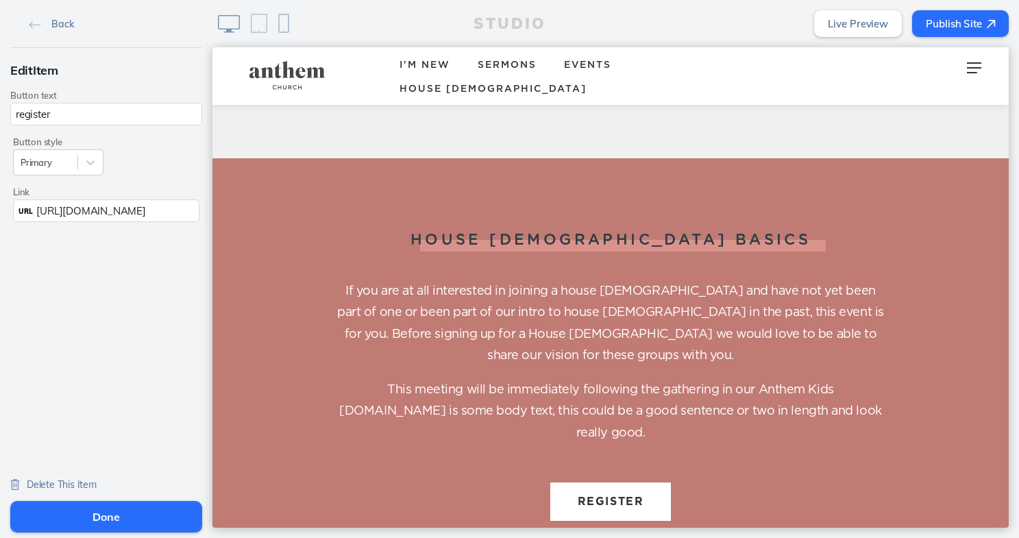
click at [117, 206] on span "https://anthemdenver.churchcenter.com/registrations/events/3046781" at bounding box center [90, 210] width 109 height 13
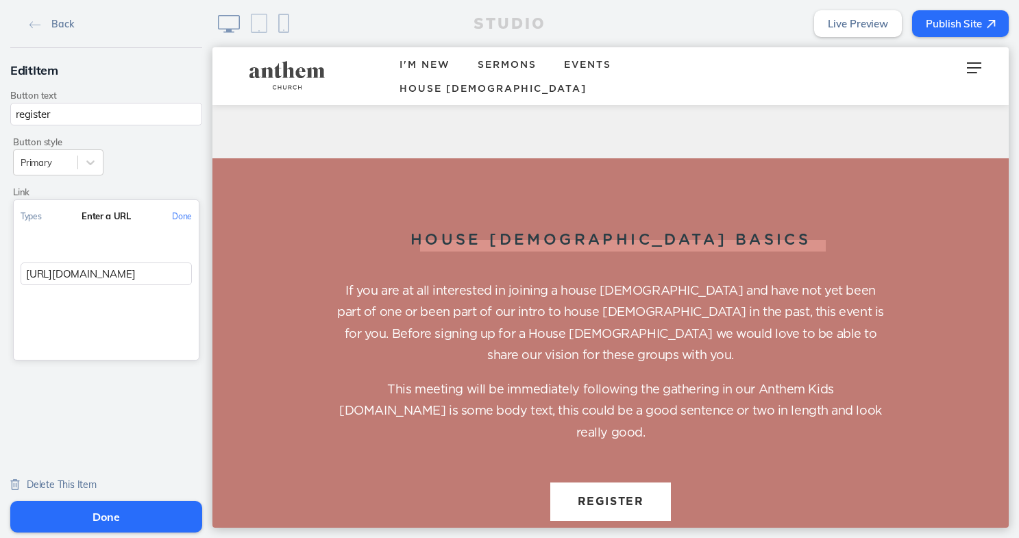
click at [98, 273] on input "https://anthemdenver.churchcenter.com/registrations/events/3046781" at bounding box center [106, 274] width 171 height 23
paste input "88875"
type input "https://anthemdenver.churchcenter.com/registrations/events/3088875"
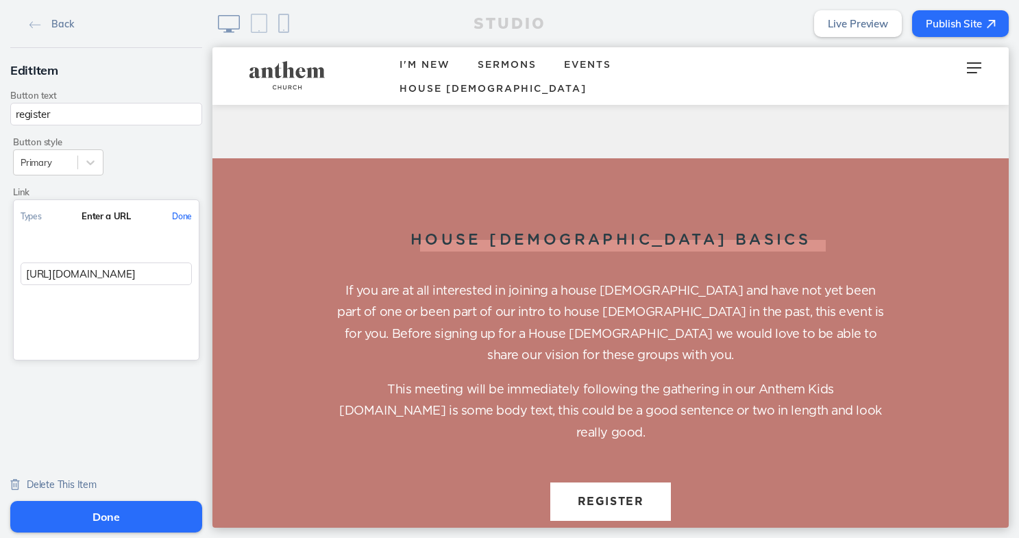
click at [184, 213] on button "Done" at bounding box center [182, 216] width 34 height 31
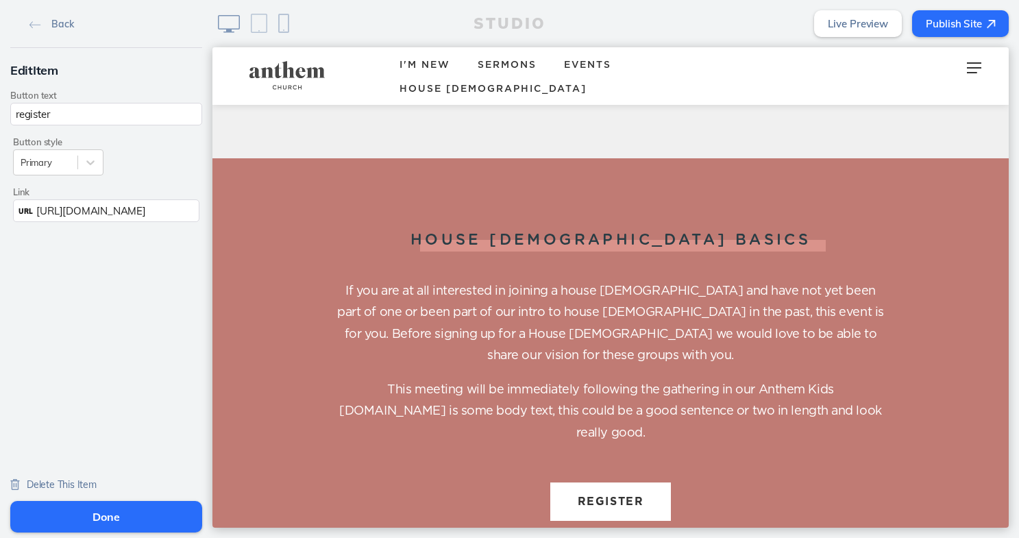
click at [106, 515] on button "Done" at bounding box center [106, 517] width 192 height 32
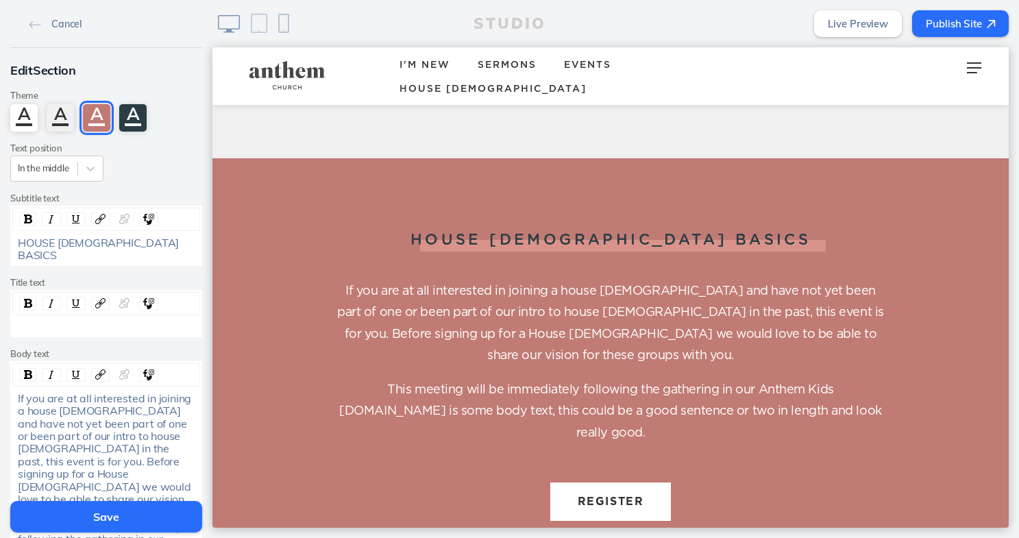
click at [101, 515] on button "Save" at bounding box center [106, 517] width 192 height 32
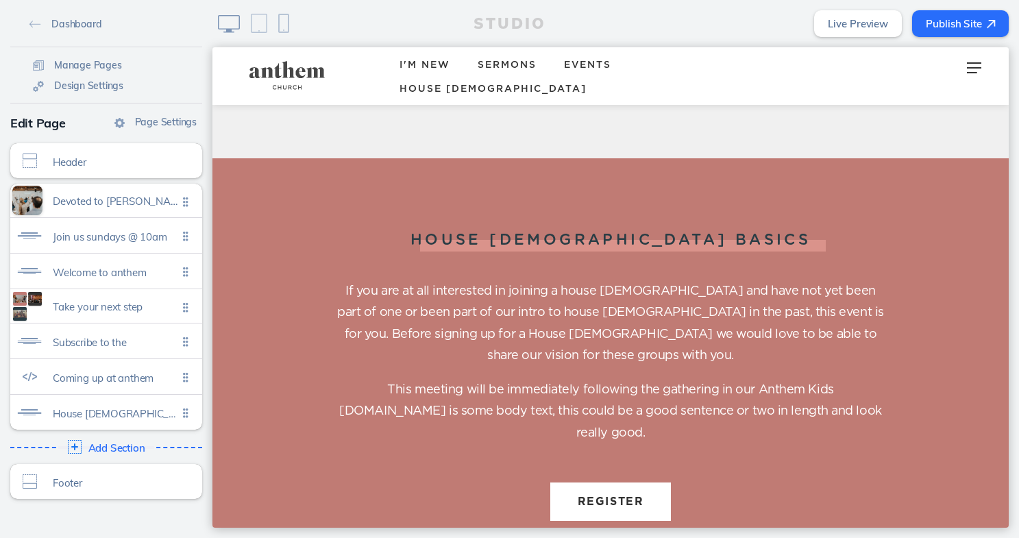
click at [587, 84] on span "House [DEMOGRAPHIC_DATA]" at bounding box center [493, 89] width 187 height 10
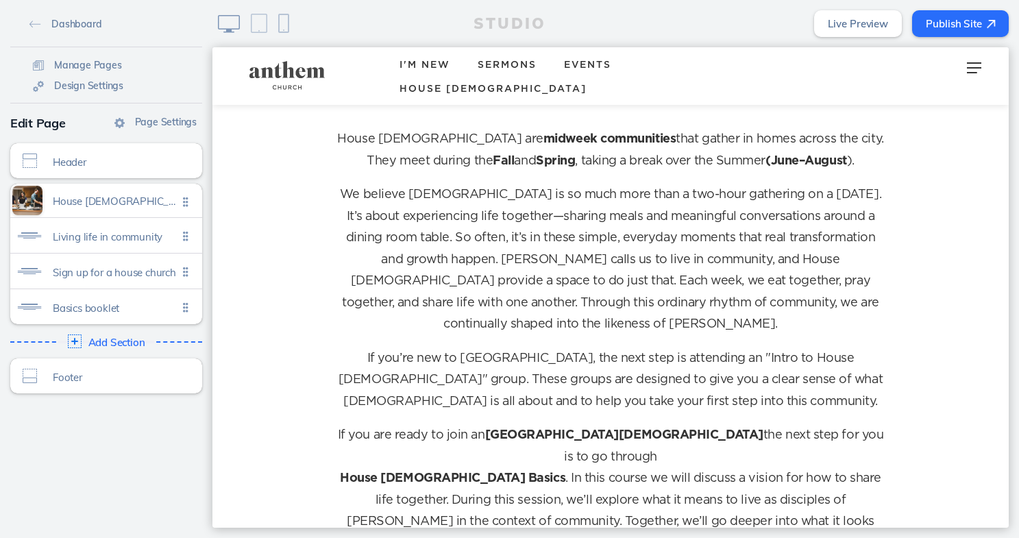
scroll to position [738, 0]
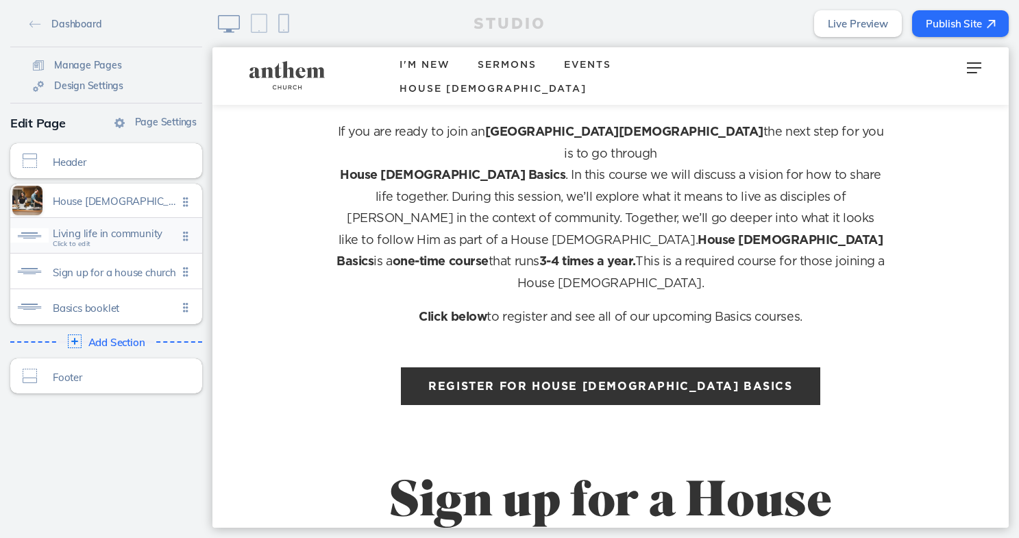
click at [117, 239] on span "Living life in community" at bounding box center [115, 234] width 125 height 12
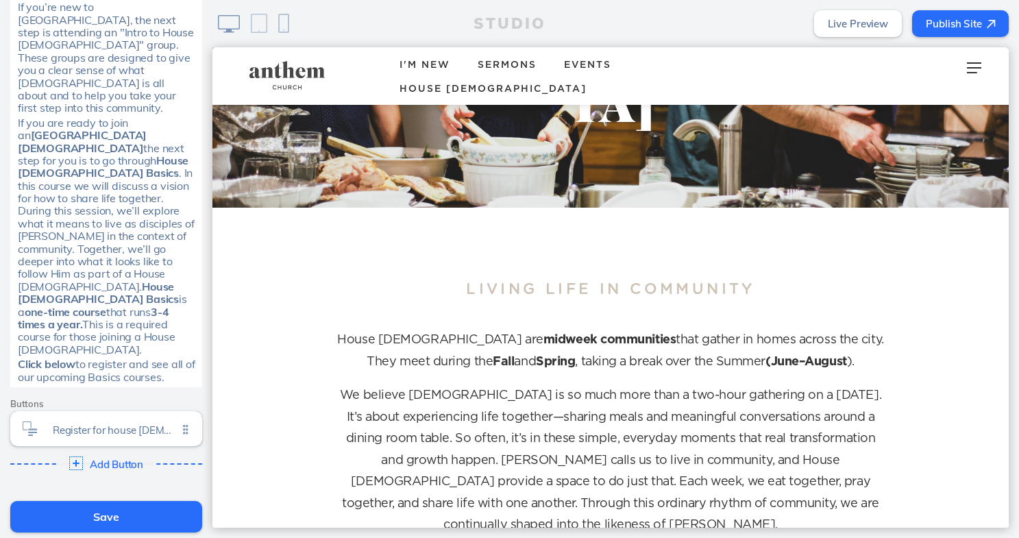
scroll to position [696, 0]
click at [100, 422] on span "Register for house church basics" at bounding box center [115, 428] width 125 height 12
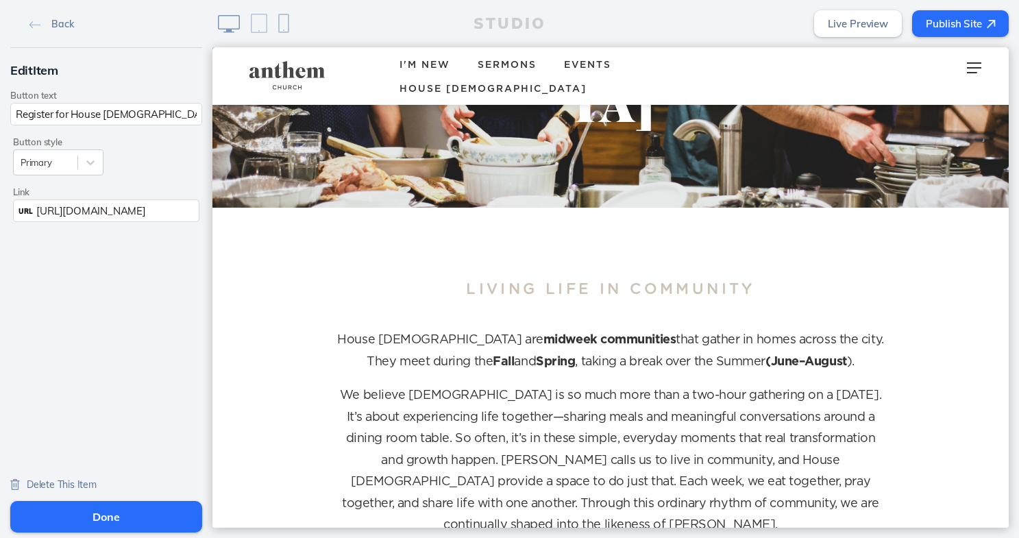
click at [91, 213] on span "[URL][DOMAIN_NAME]" at bounding box center [90, 210] width 109 height 13
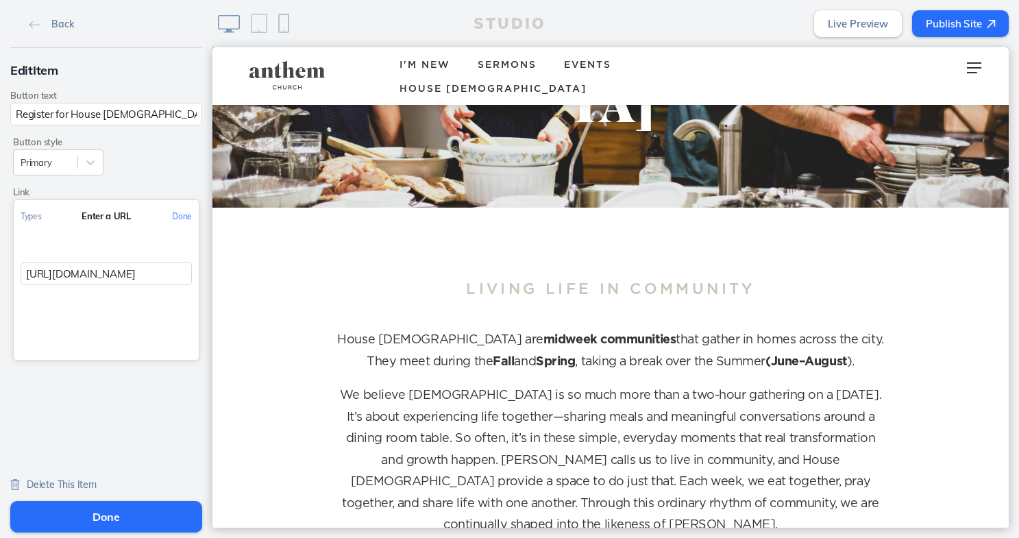
click at [90, 270] on input "[URL][DOMAIN_NAME]" at bounding box center [106, 274] width 171 height 23
paste input "registrations/events/3088875"
type input "https://anthemdenver.churchcenter.com/registrations/events/3088875"
click at [180, 215] on button "Done" at bounding box center [182, 216] width 34 height 31
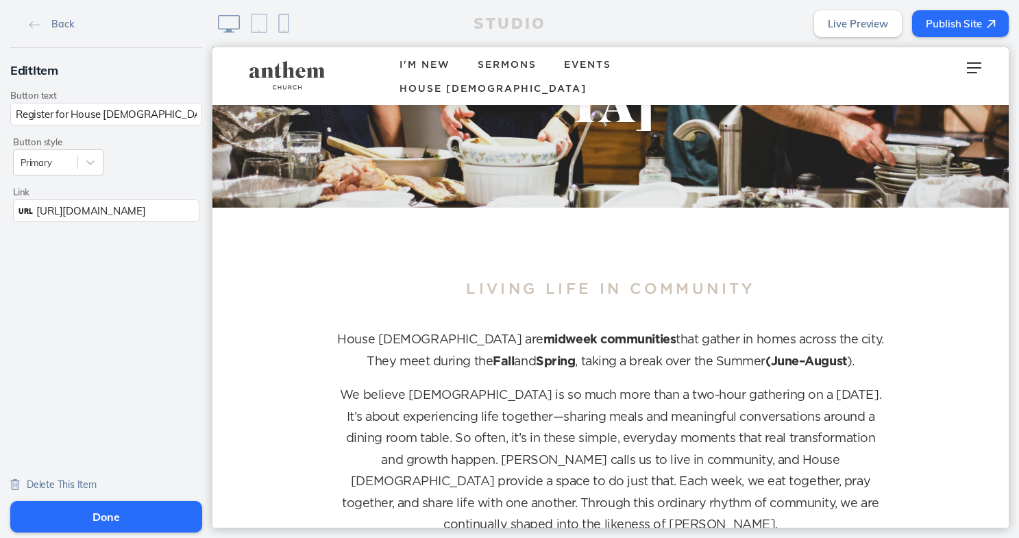
click at [96, 510] on button "Done" at bounding box center [106, 517] width 192 height 32
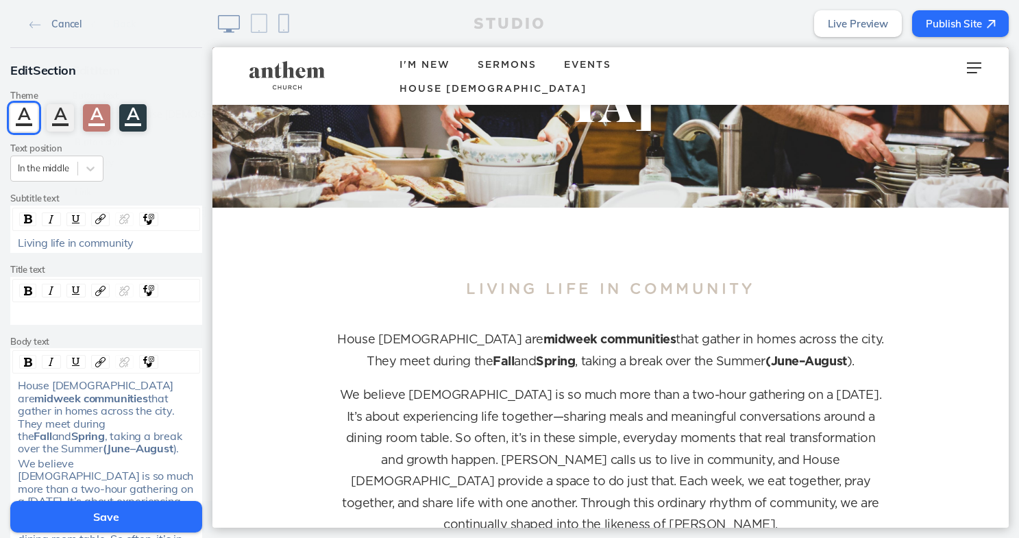
click at [96, 512] on button "Save" at bounding box center [106, 517] width 192 height 32
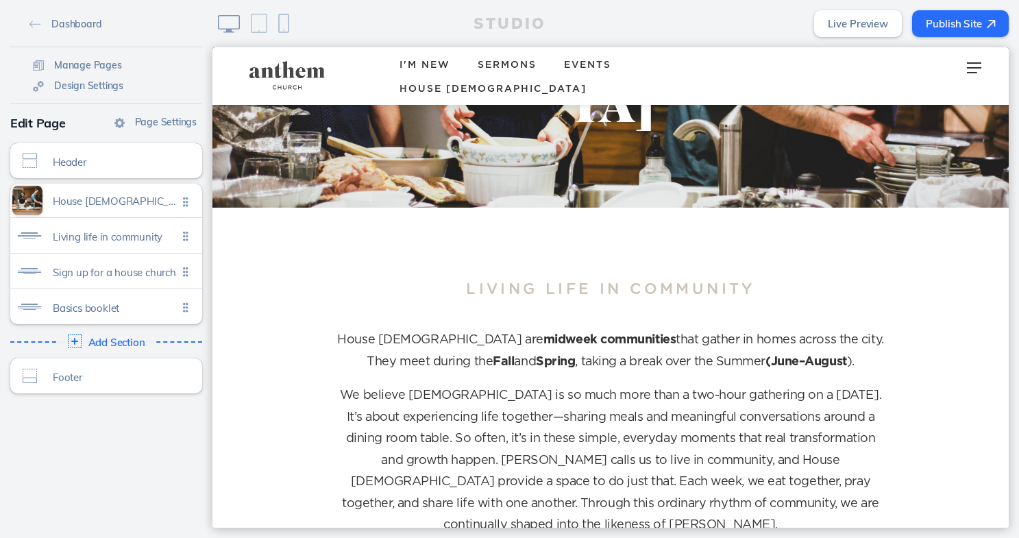
click at [968, 15] on button "Publish Site" at bounding box center [960, 23] width 97 height 27
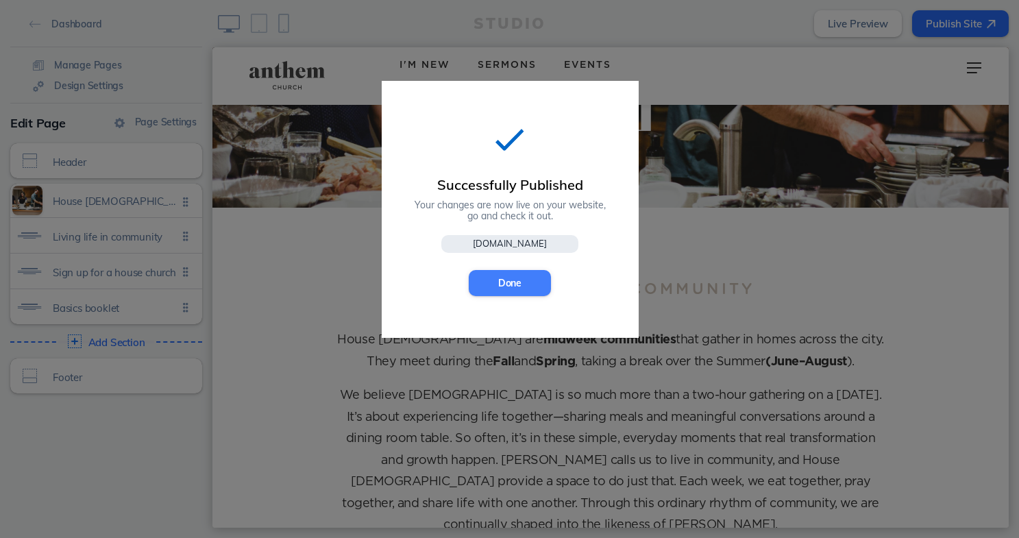
click at [518, 285] on button "Done" at bounding box center [510, 283] width 82 height 26
